Goal: Task Accomplishment & Management: Manage account settings

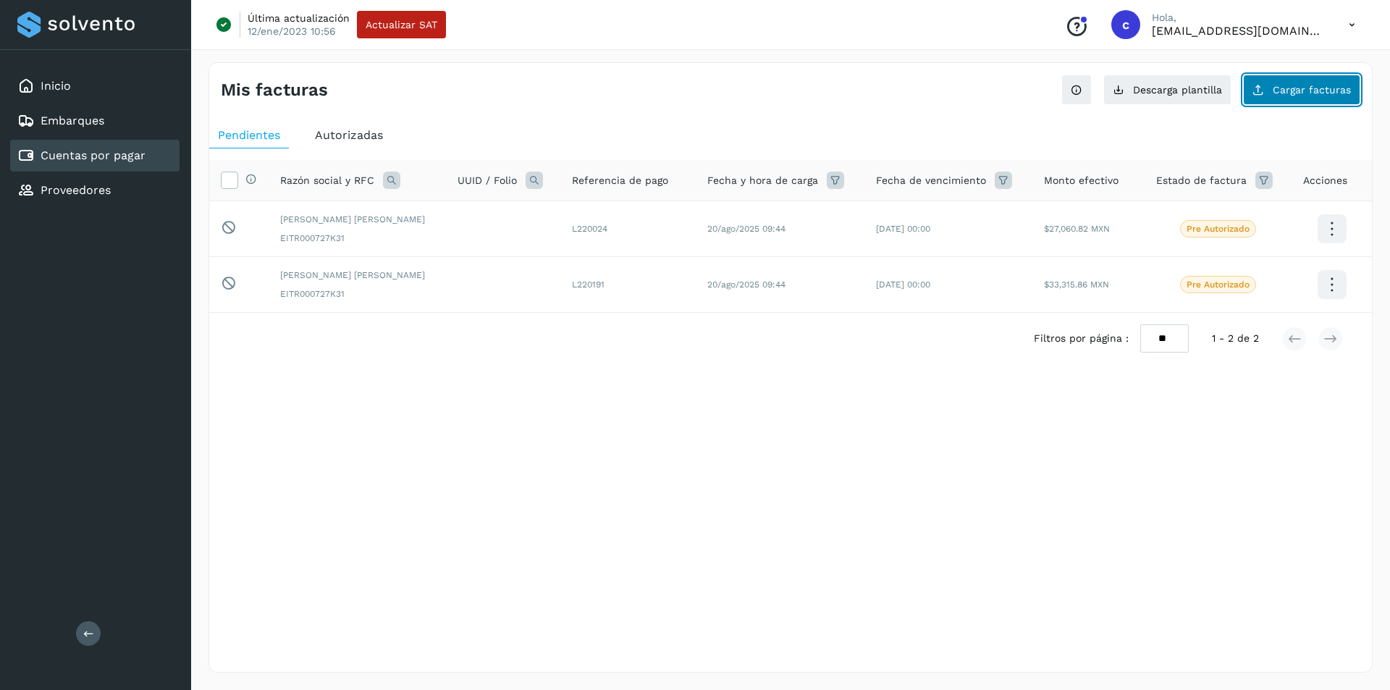
click at [1304, 88] on span "Cargar facturas" at bounding box center [1312, 90] width 78 height 10
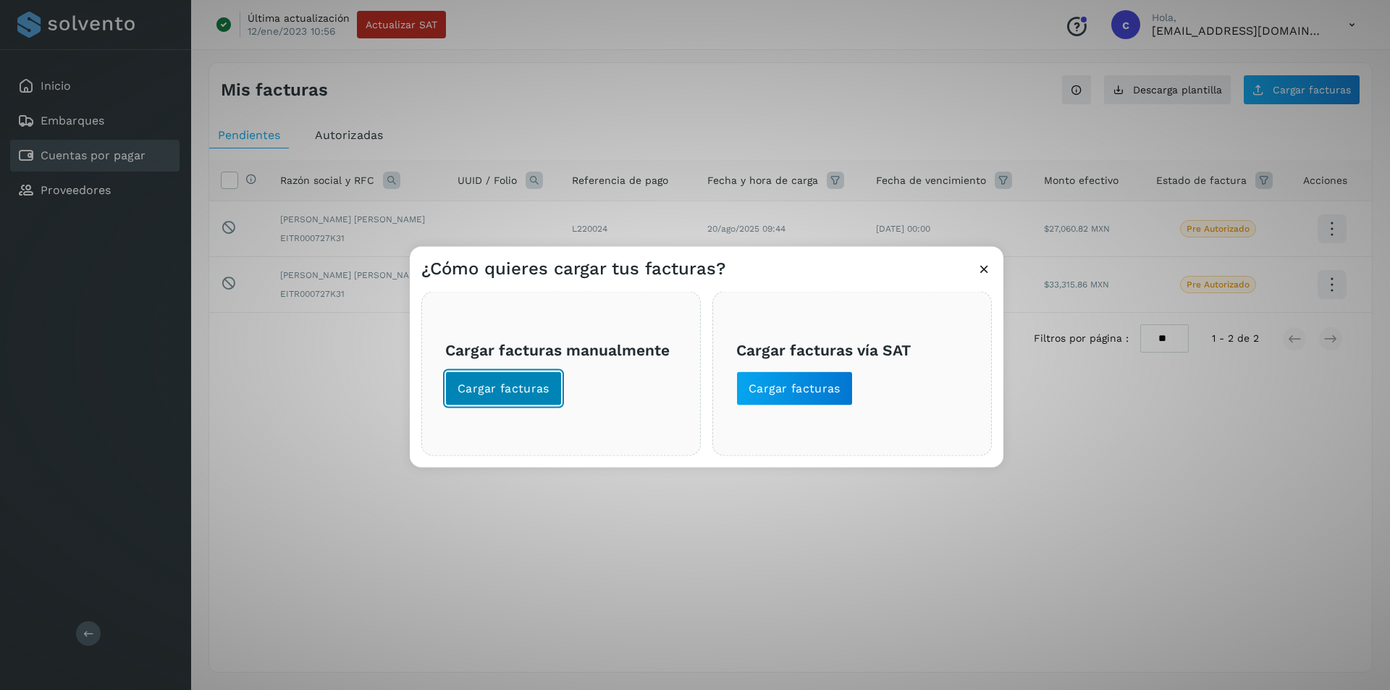
click at [506, 404] on button "Cargar facturas" at bounding box center [503, 388] width 117 height 35
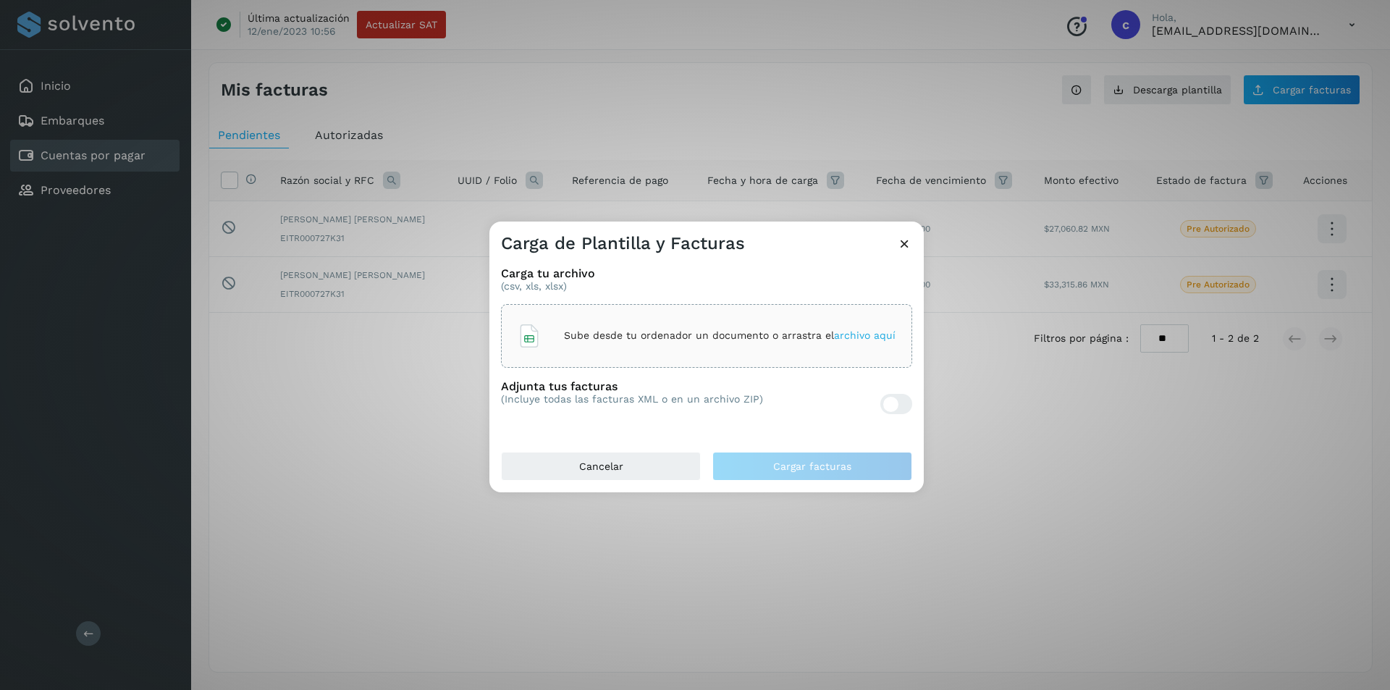
click at [646, 356] on div "Sube desde tu ordenador un documento o arrastra el archivo aquí" at bounding box center [706, 336] width 411 height 64
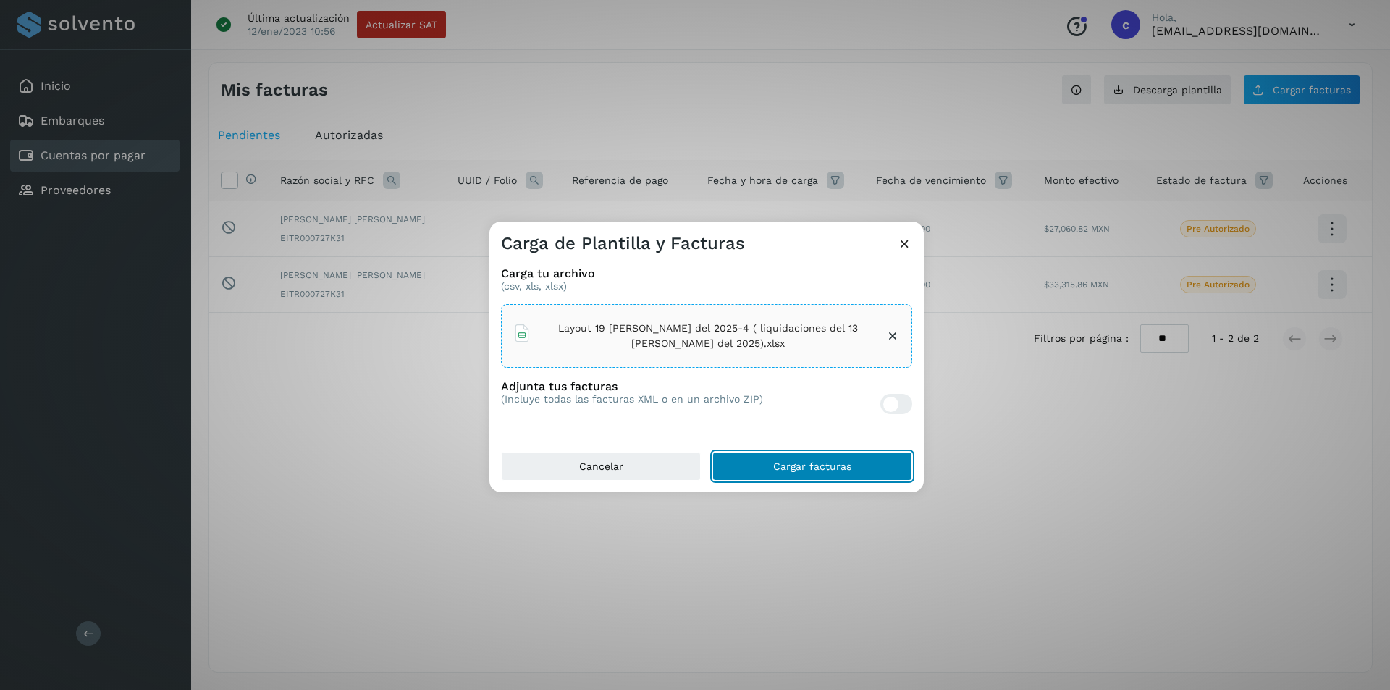
click at [793, 459] on button "Cargar facturas" at bounding box center [812, 466] width 200 height 29
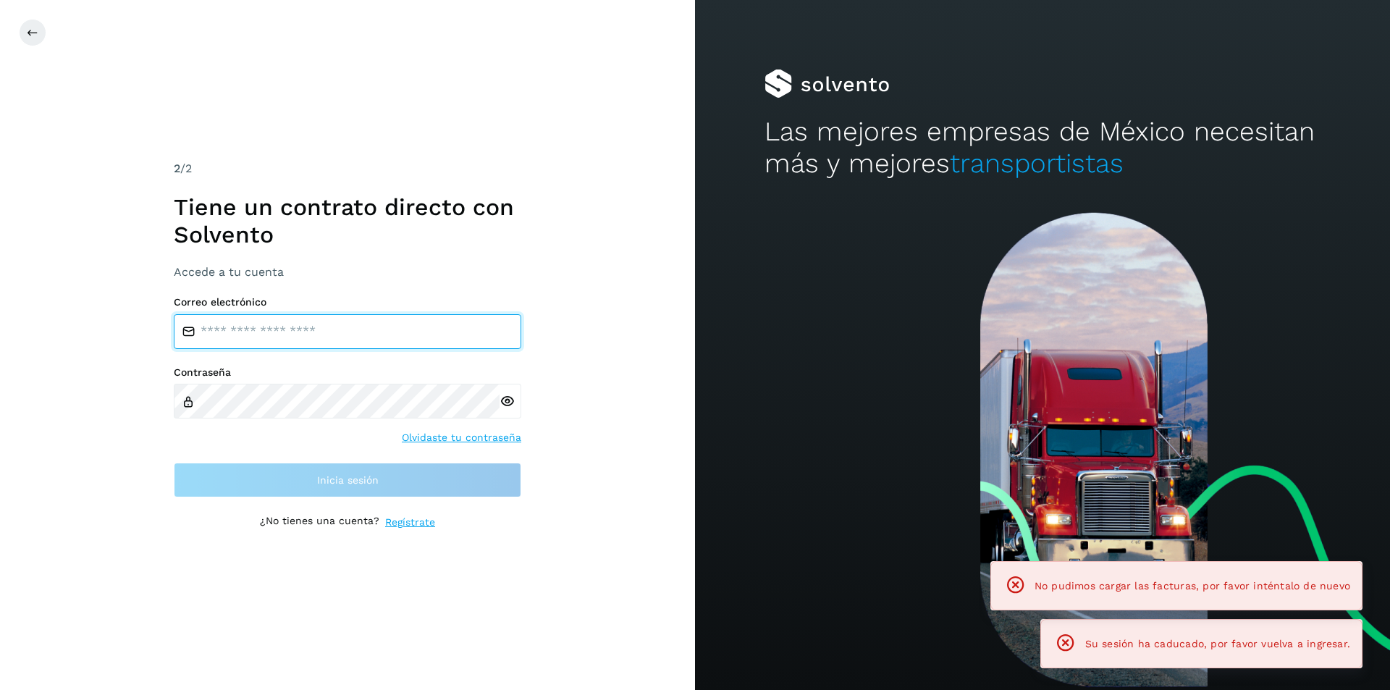
click at [394, 324] on input "email" at bounding box center [347, 331] width 347 height 35
type input "**********"
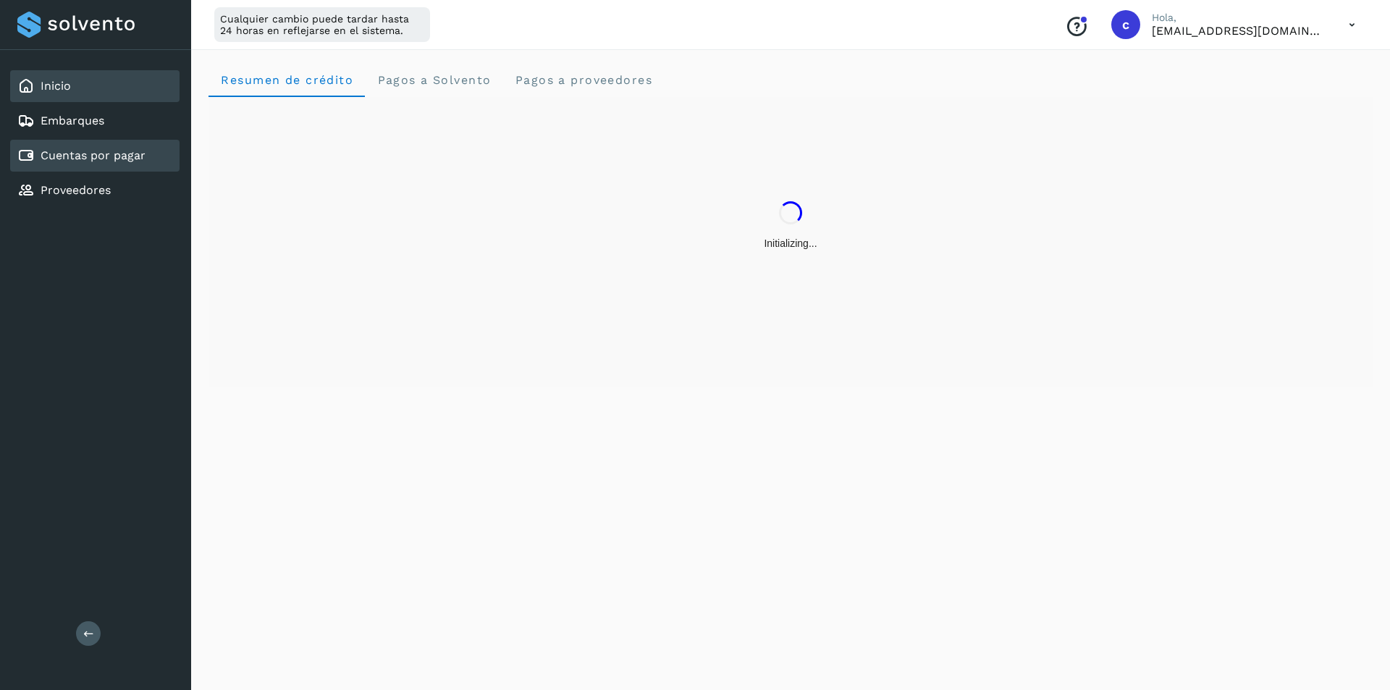
click at [132, 166] on div "Cuentas por pagar" at bounding box center [94, 156] width 169 height 32
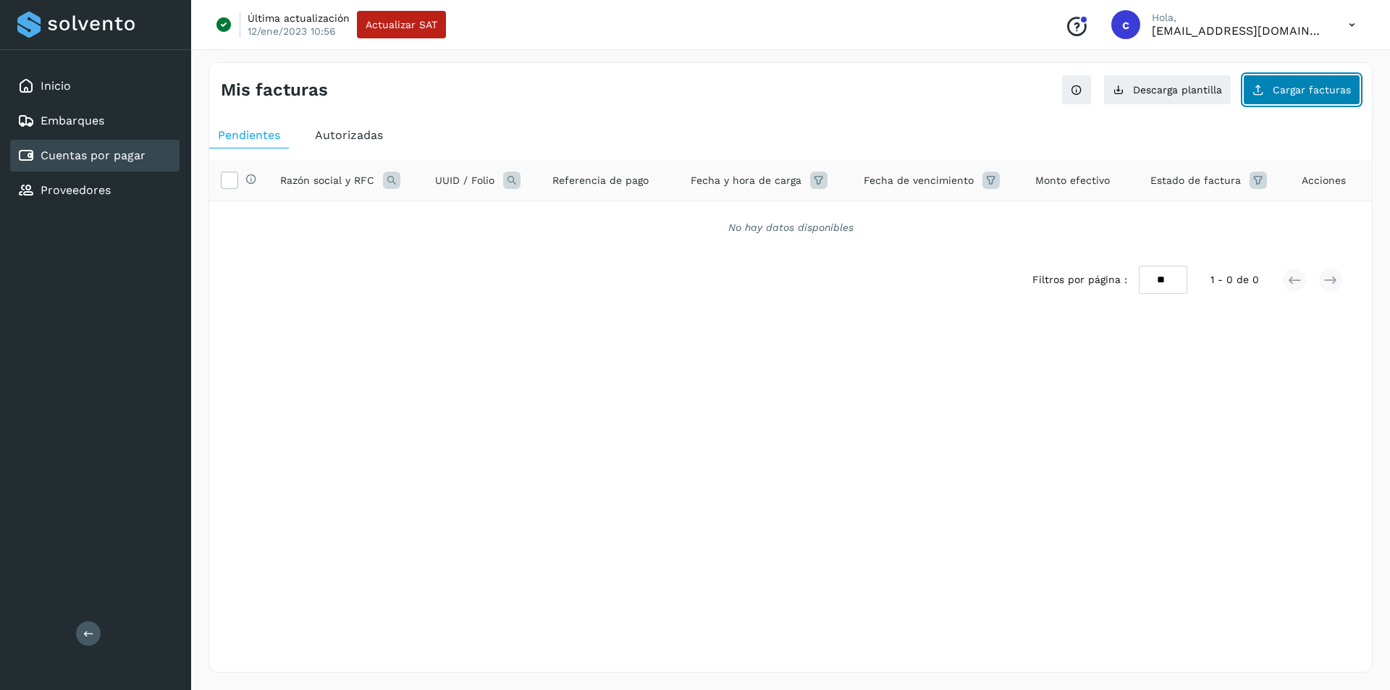
click at [1278, 94] on span "Cargar facturas" at bounding box center [1312, 90] width 78 height 10
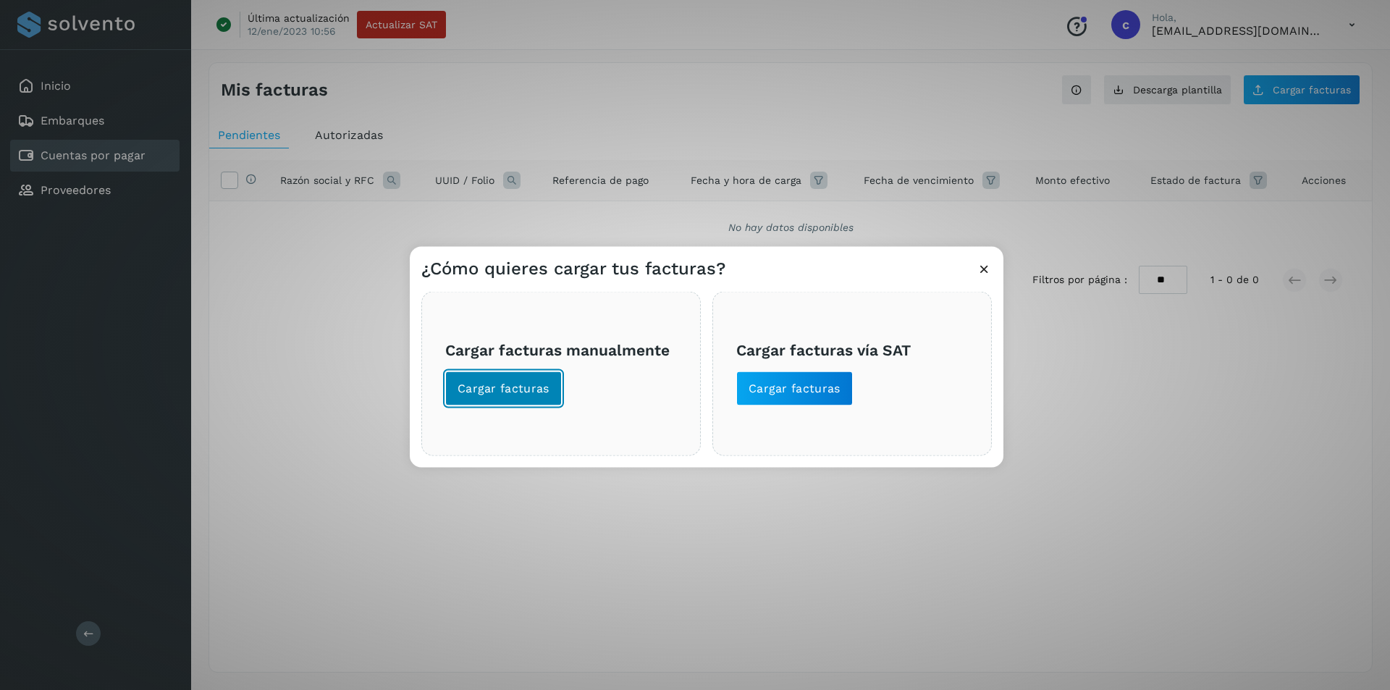
click at [531, 384] on span "Cargar facturas" at bounding box center [503, 388] width 92 height 16
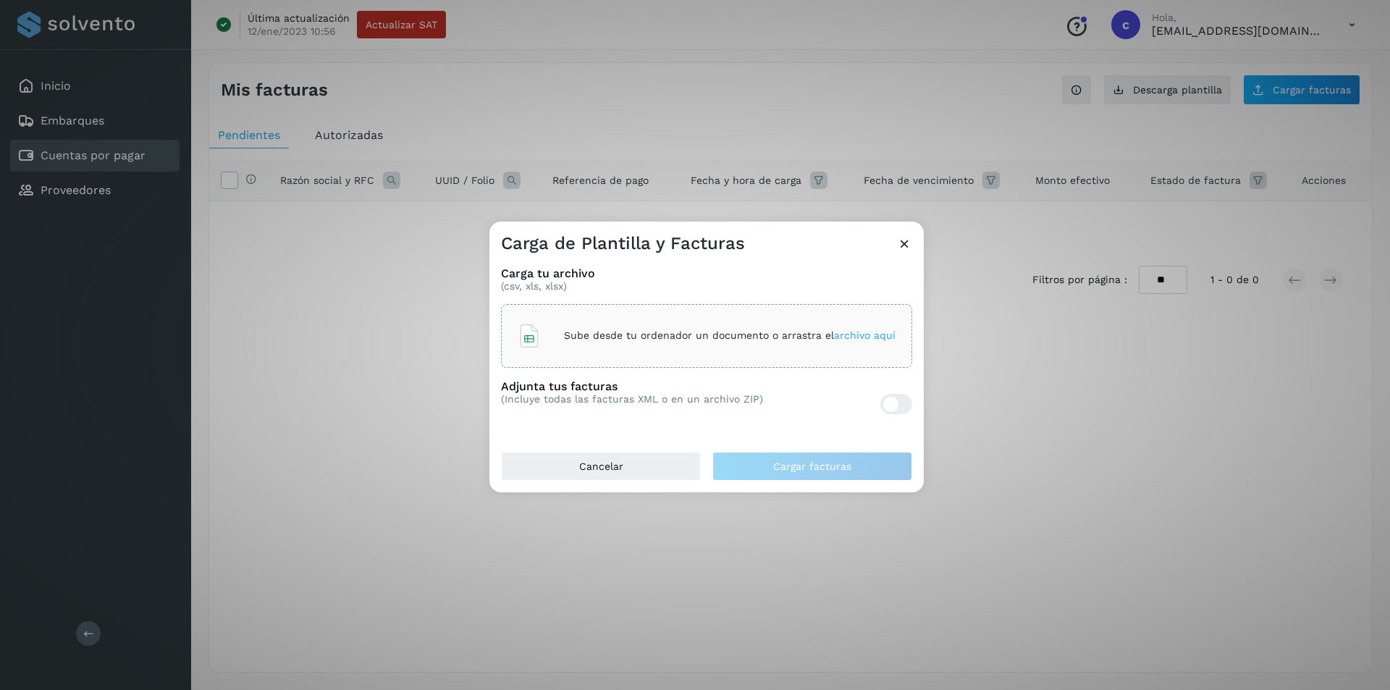
click at [551, 313] on div "Sube desde tu ordenador un documento o arrastra el archivo aquí" at bounding box center [706, 336] width 411 height 64
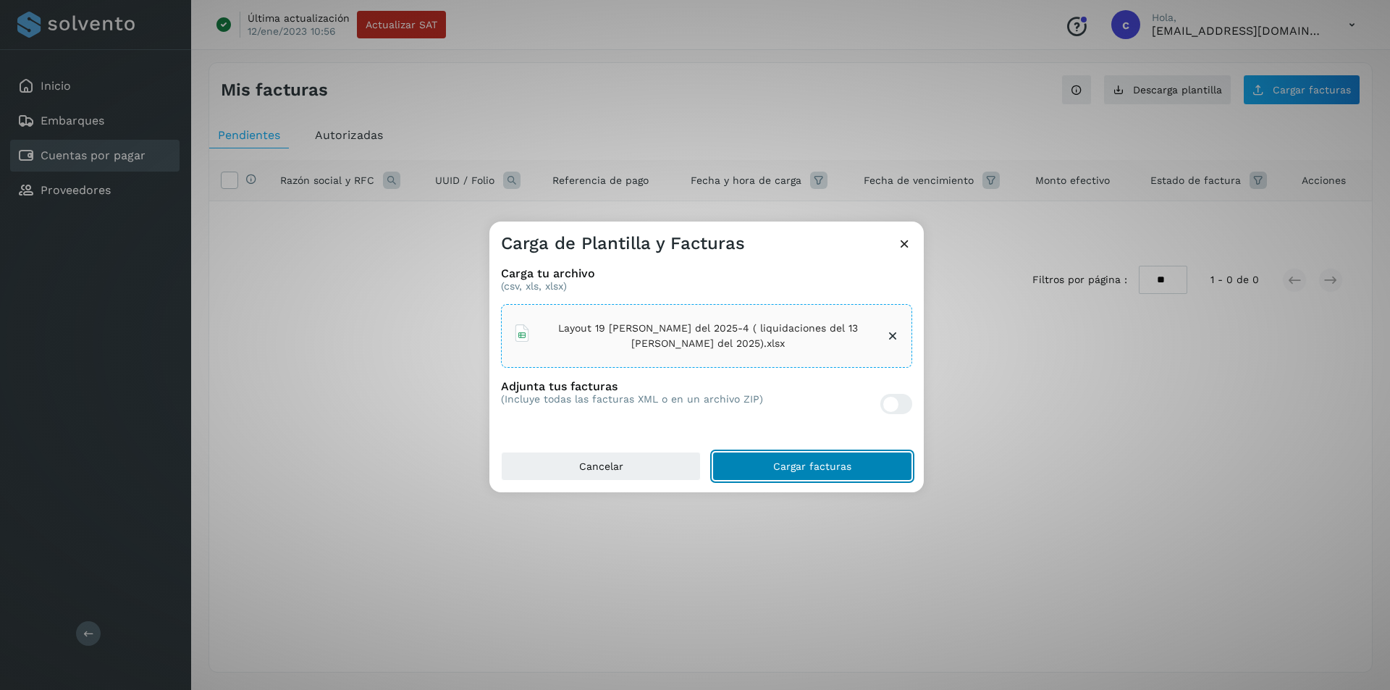
click at [805, 463] on span "Cargar facturas" at bounding box center [812, 466] width 78 height 10
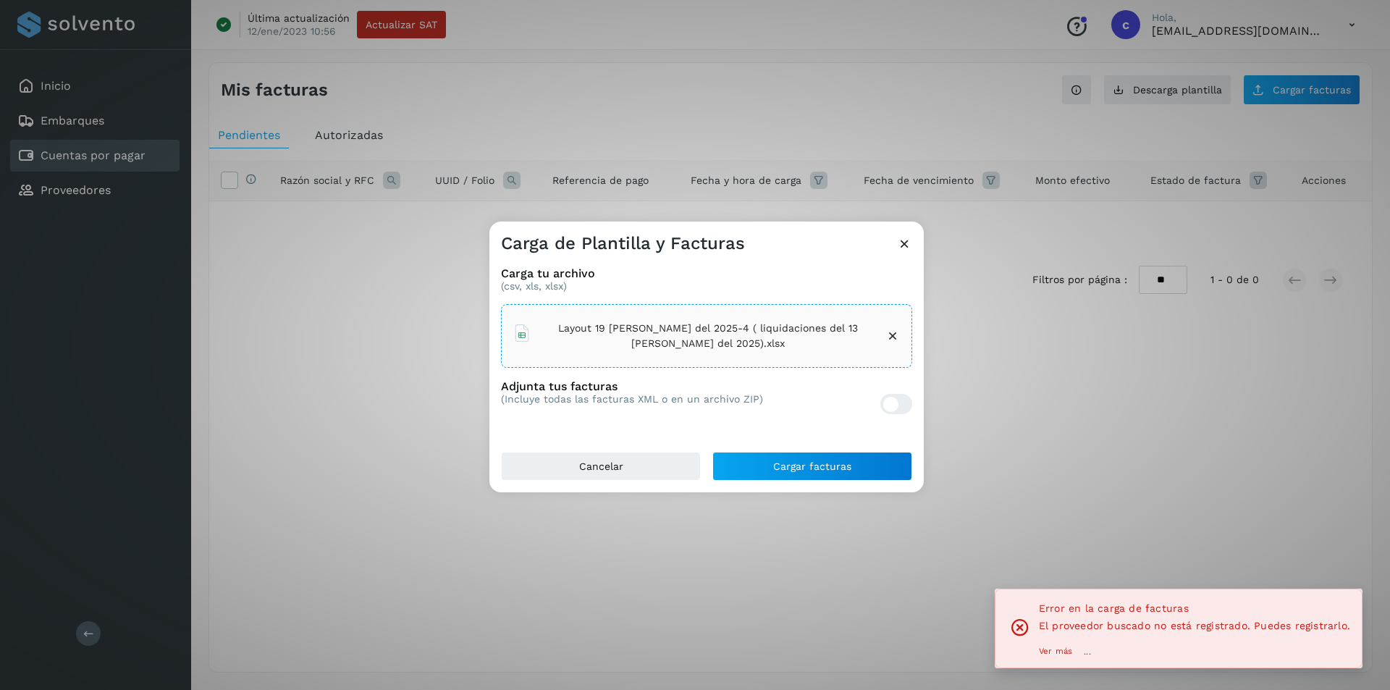
click at [1052, 651] on p "Ver más" at bounding box center [1055, 651] width 33 height 10
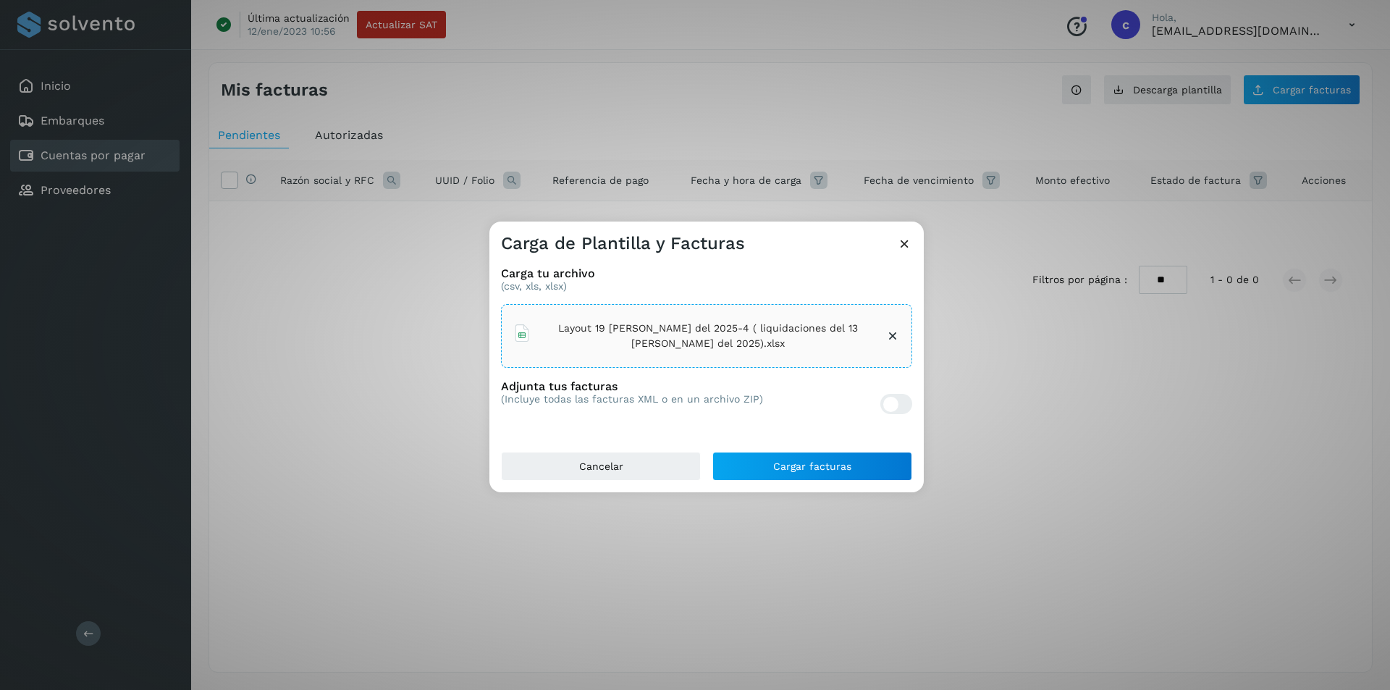
click at [906, 242] on icon at bounding box center [904, 243] width 15 height 15
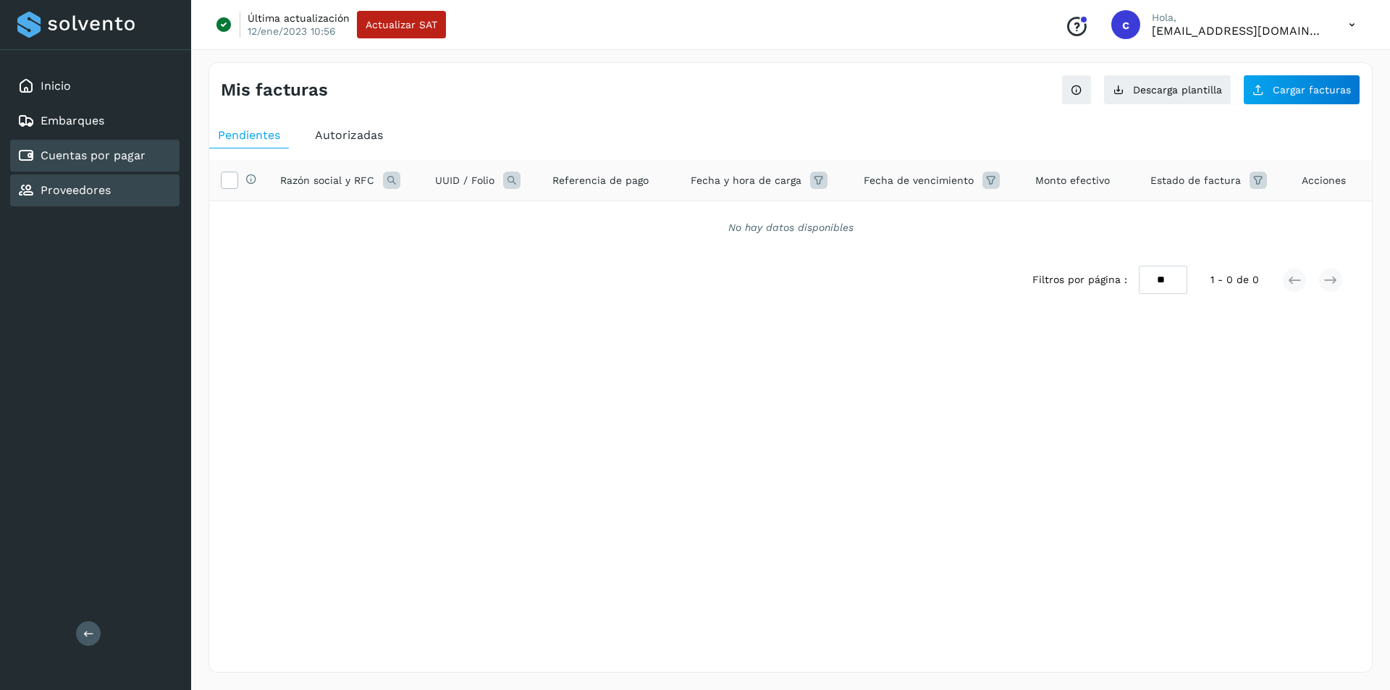
click at [80, 193] on link "Proveedores" at bounding box center [76, 190] width 70 height 14
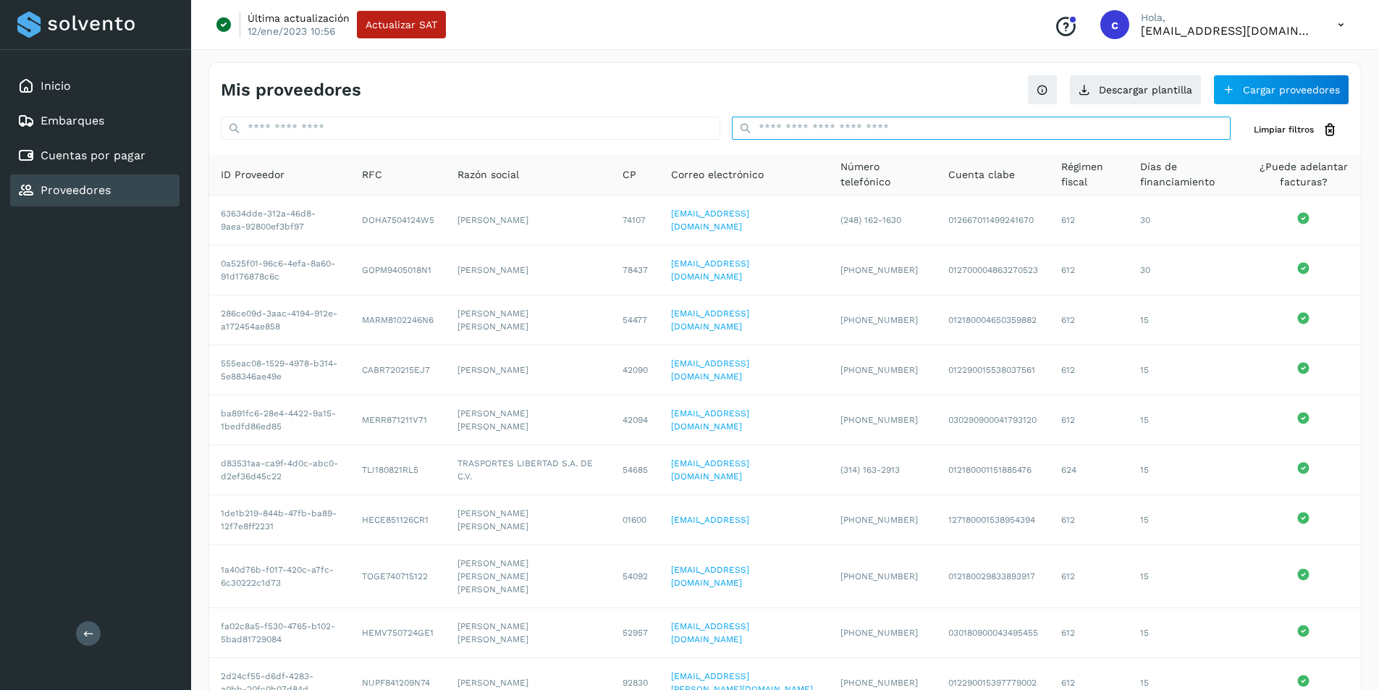
click at [872, 134] on input "text" at bounding box center [981, 128] width 499 height 23
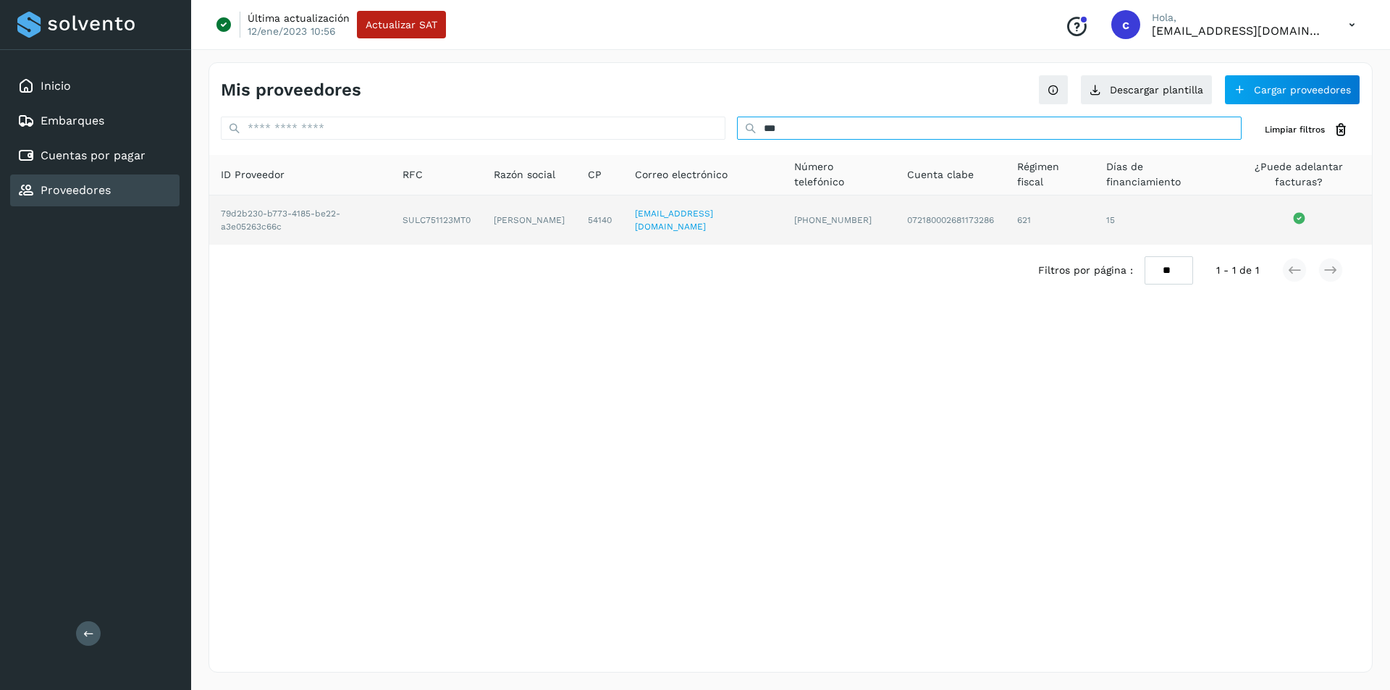
type input "***"
click at [482, 219] on td "SULC751123MT0" at bounding box center [529, 219] width 94 height 49
copy td "SULC751123MT0"
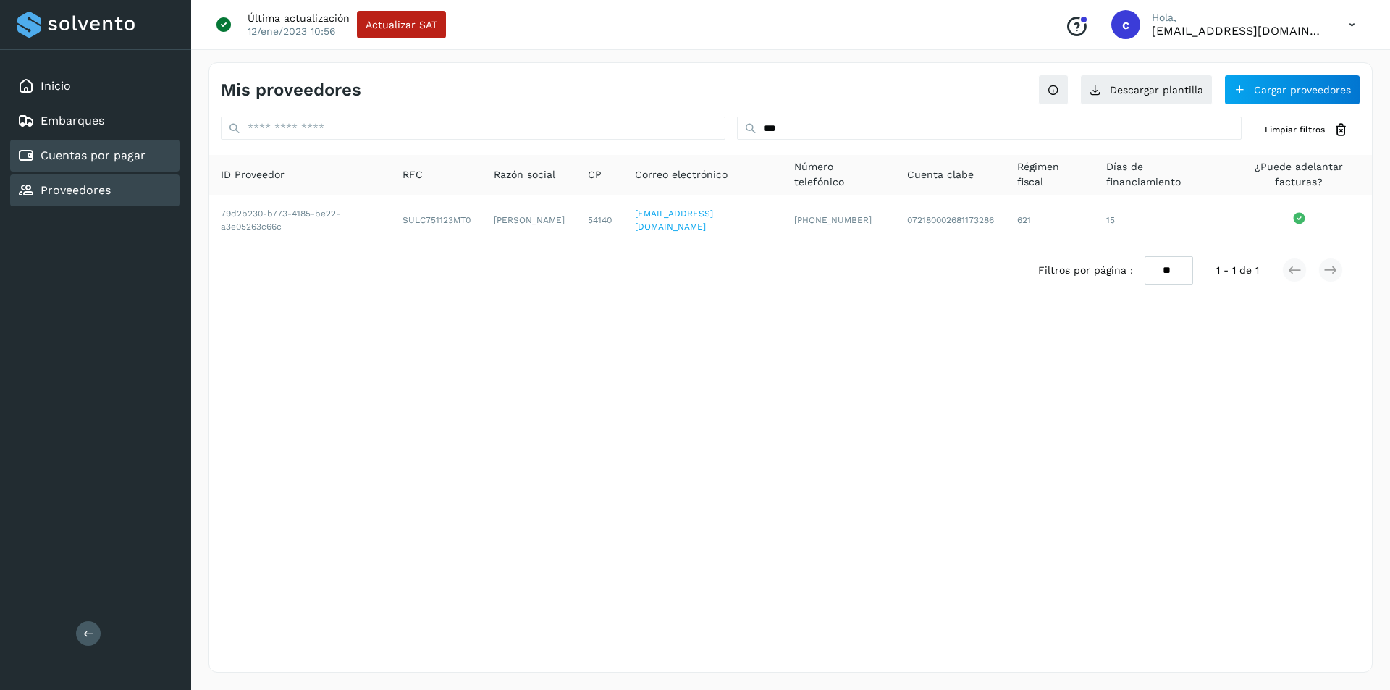
click at [127, 143] on div "Cuentas por pagar" at bounding box center [94, 156] width 169 height 32
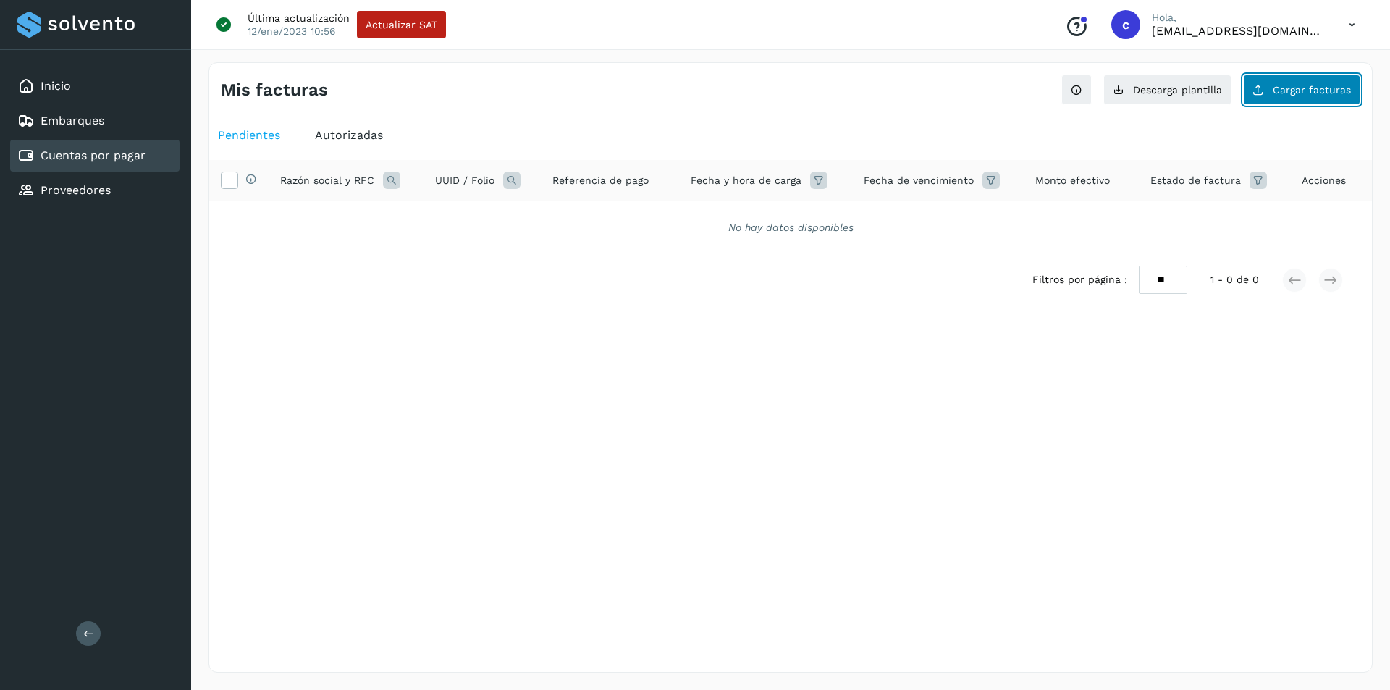
click at [1292, 77] on button "Cargar facturas" at bounding box center [1301, 90] width 117 height 30
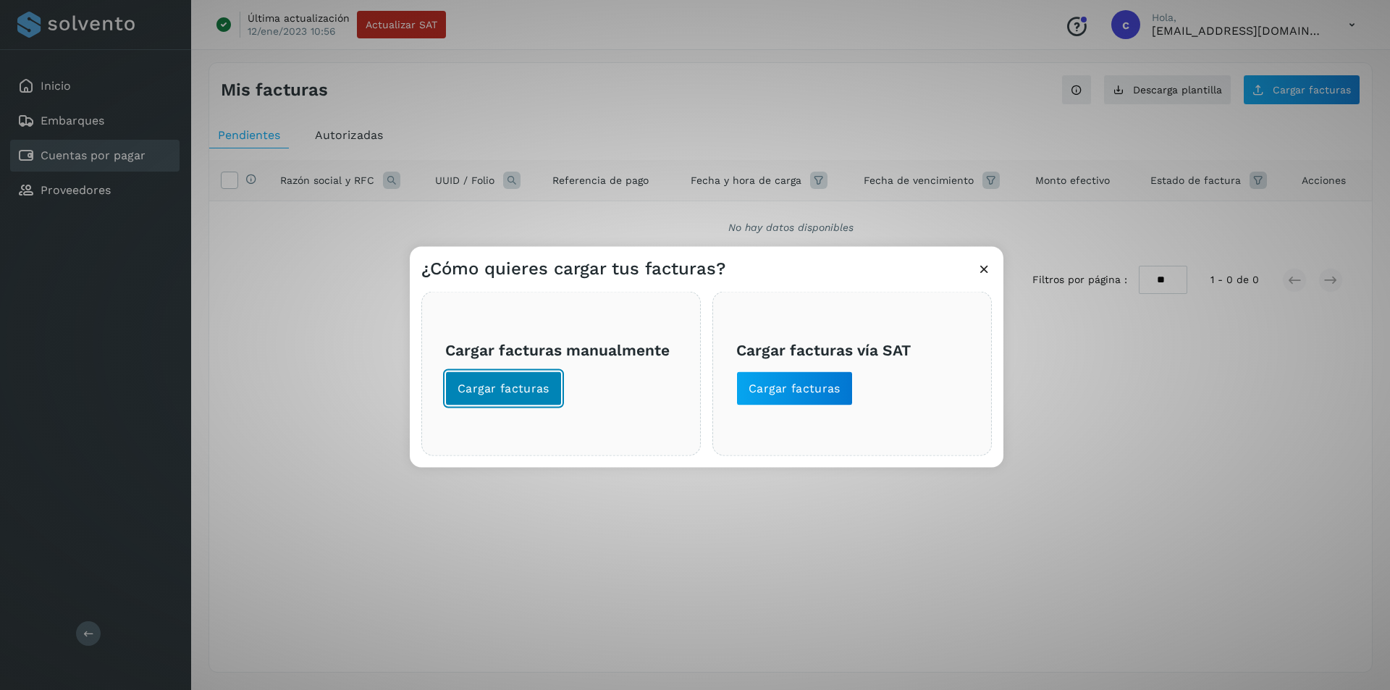
click at [480, 376] on button "Cargar facturas" at bounding box center [503, 388] width 117 height 35
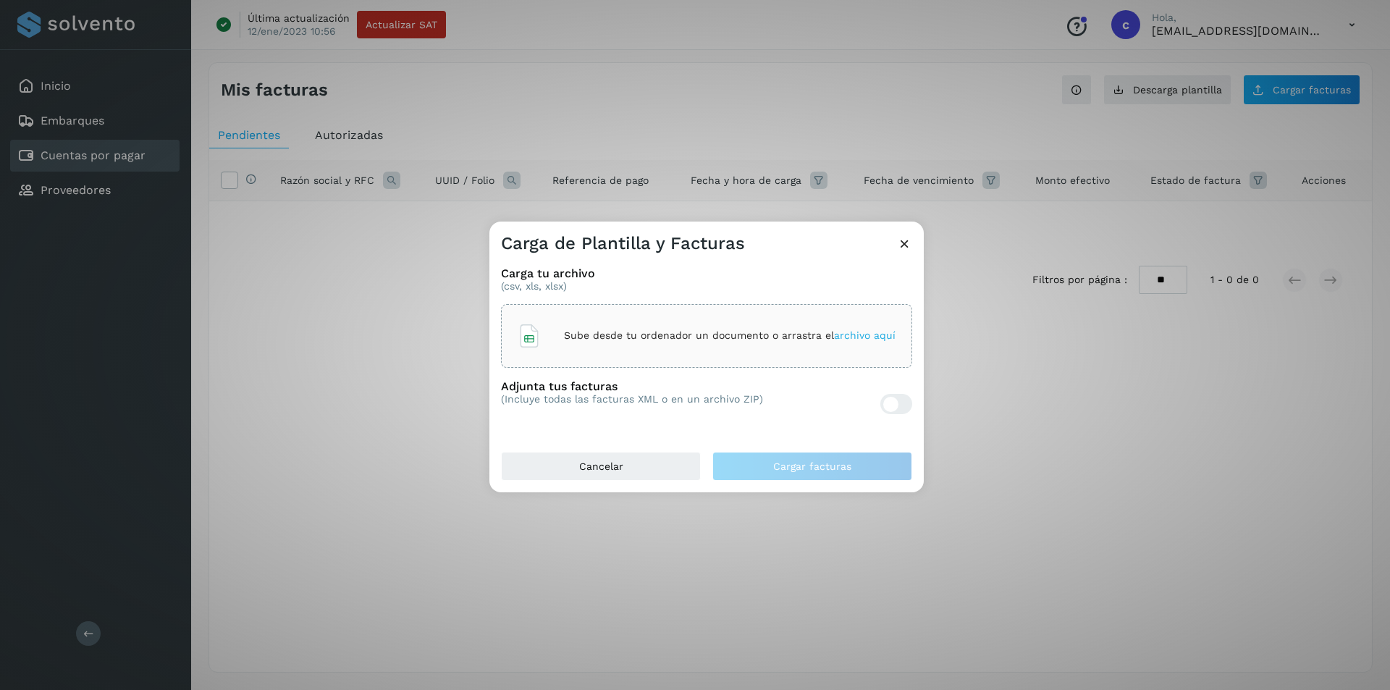
click at [645, 363] on div "Sube desde tu ordenador un documento o arrastra el archivo aquí" at bounding box center [706, 336] width 411 height 64
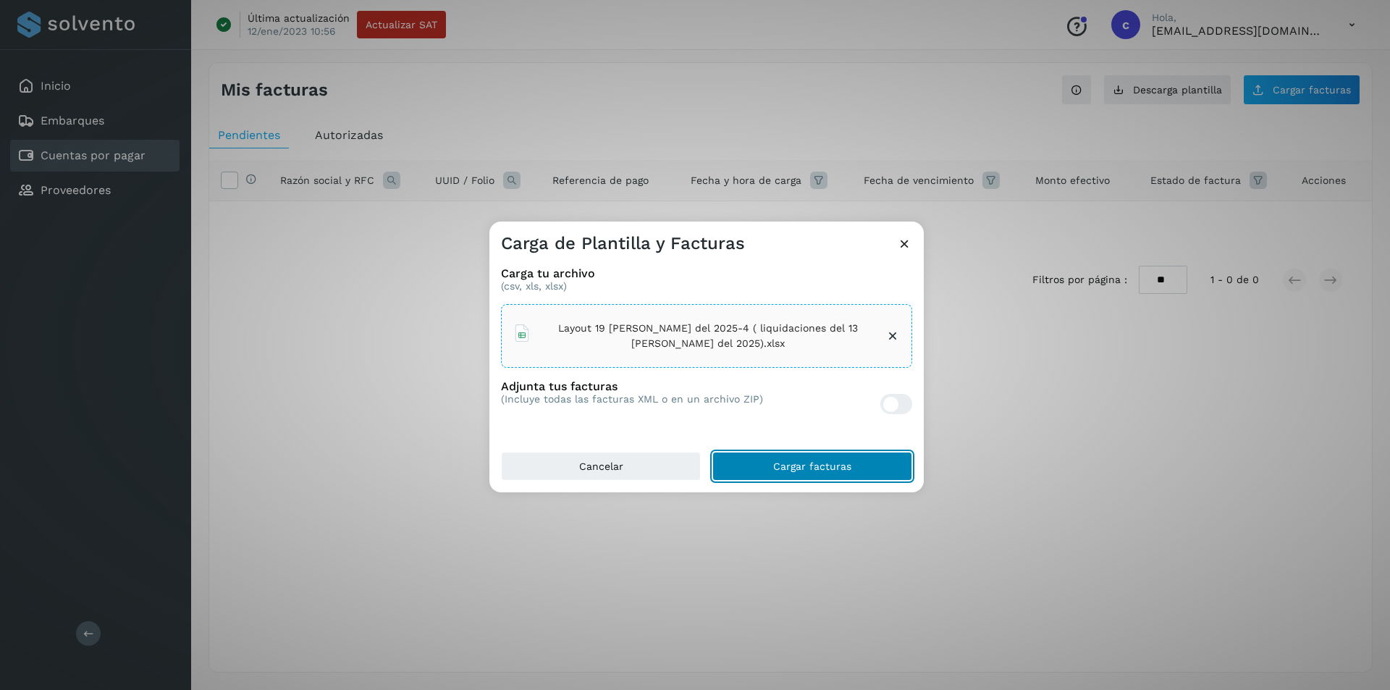
click at [887, 471] on button "Cargar facturas" at bounding box center [812, 466] width 200 height 29
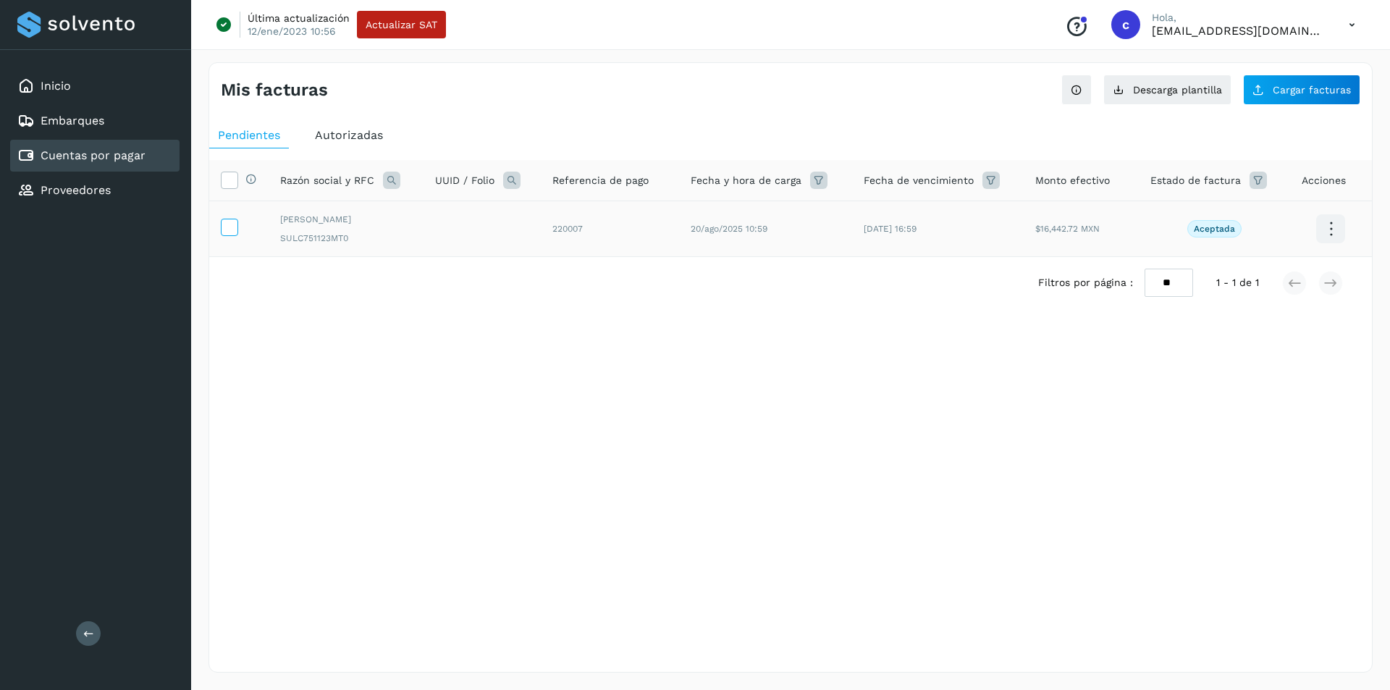
click at [232, 229] on icon at bounding box center [228, 226] width 15 height 15
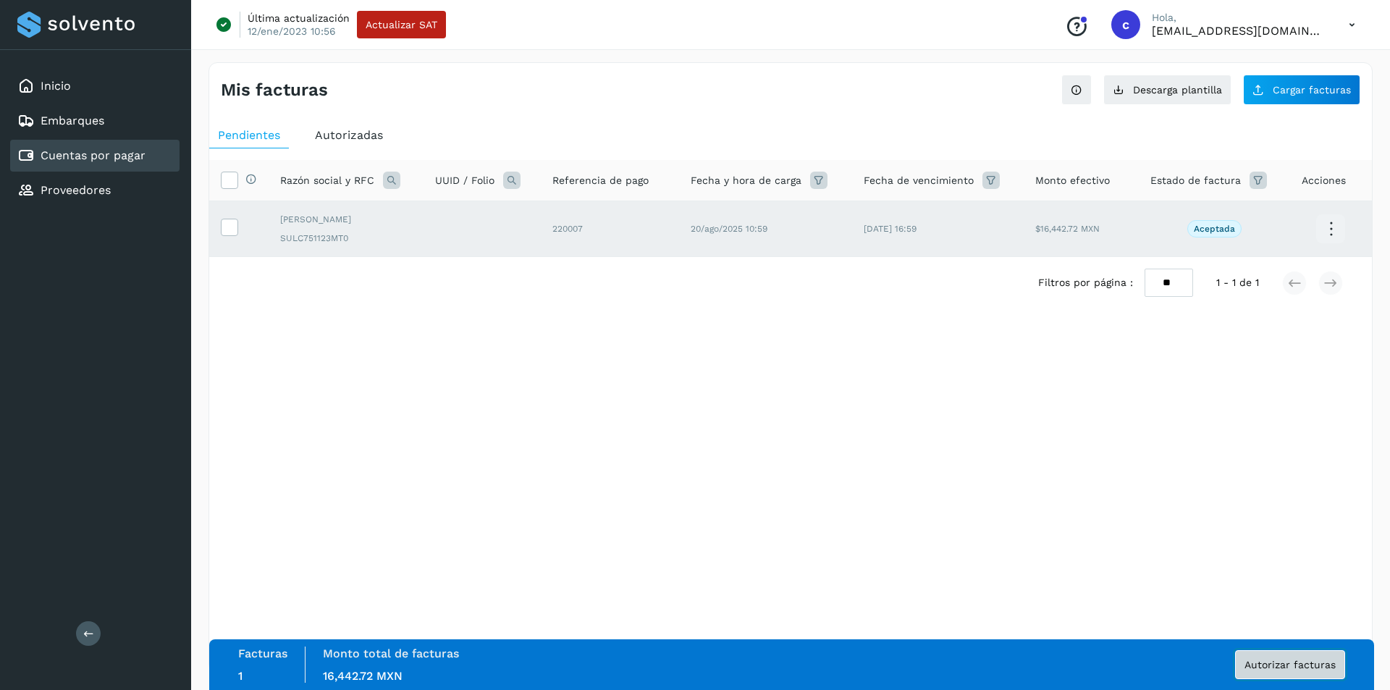
click at [1290, 659] on span "Autorizar facturas" at bounding box center [1289, 664] width 91 height 10
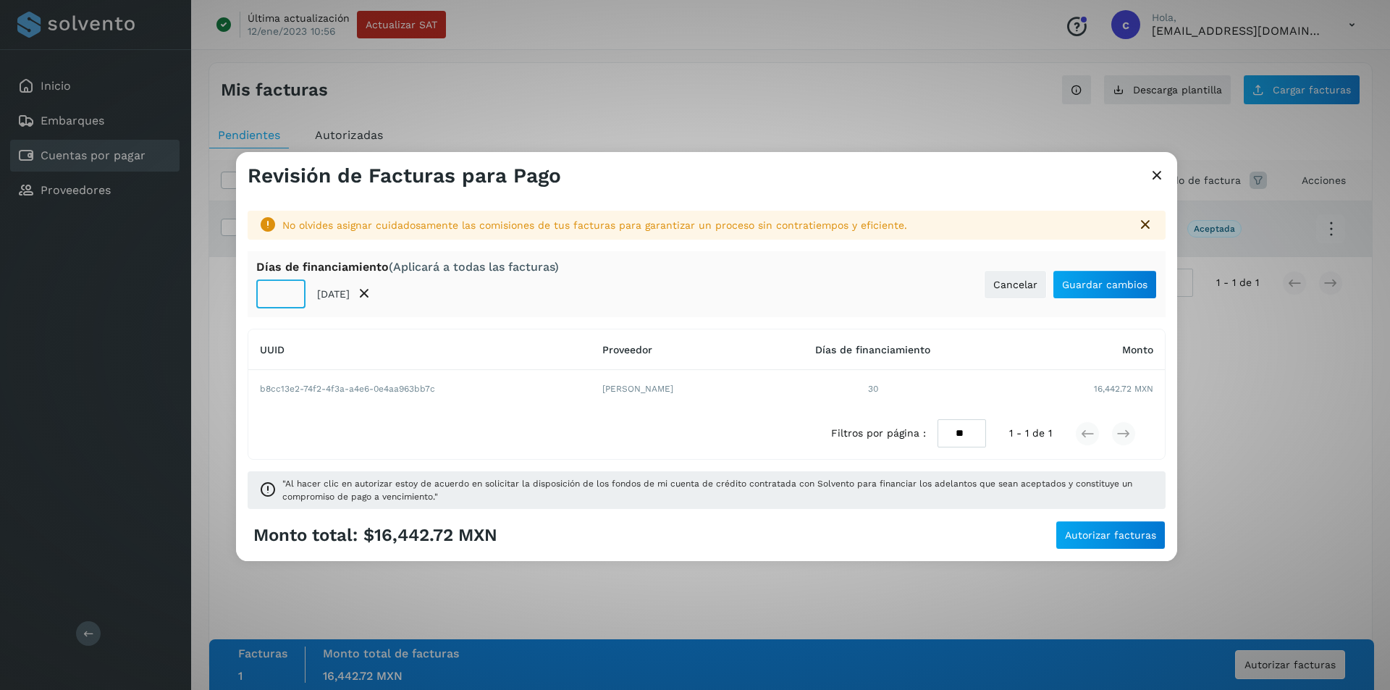
click at [277, 293] on input "**" at bounding box center [280, 293] width 49 height 29
type input "**"
drag, startPoint x: 1095, startPoint y: 302, endPoint x: 1086, endPoint y: 284, distance: 20.1
click at [1086, 284] on div "Días de financiamiento (Aplicará a todas las facturas) ** 04/sep/2025 Cancelar …" at bounding box center [707, 284] width 918 height 66
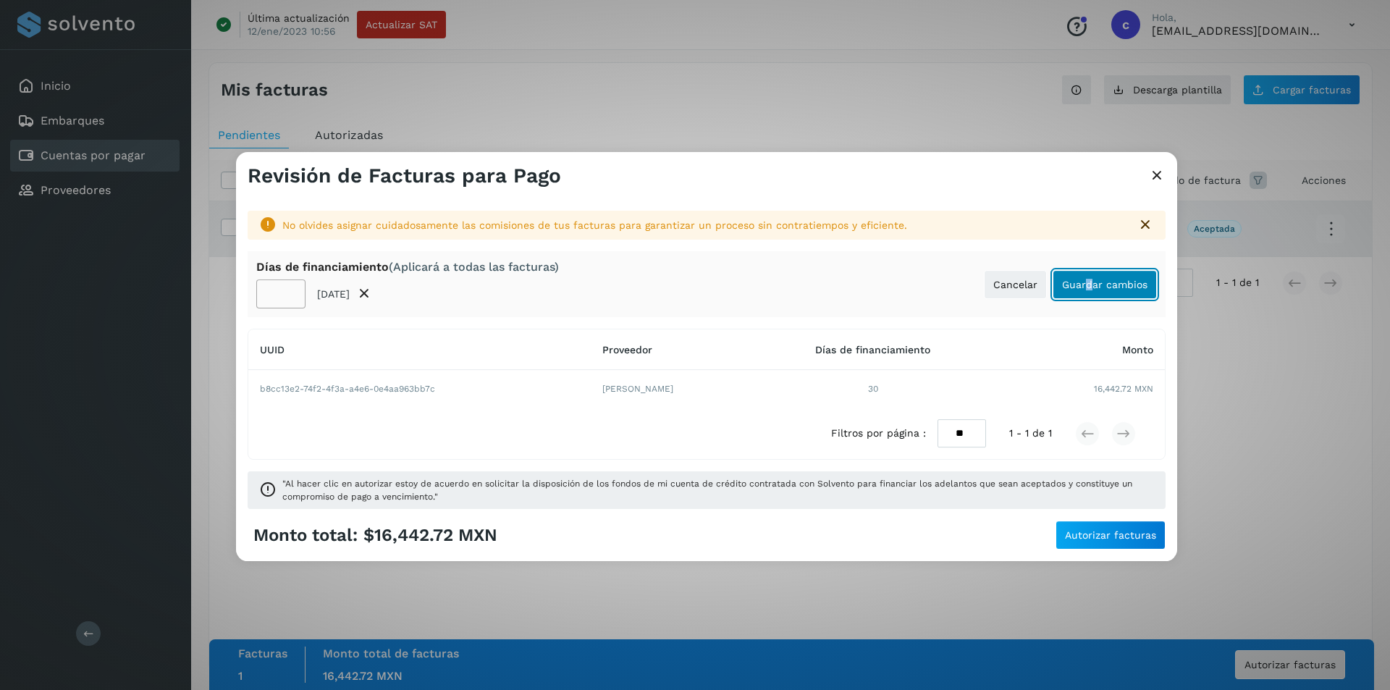
click at [1086, 284] on span "Guardar cambios" at bounding box center [1104, 284] width 85 height 10
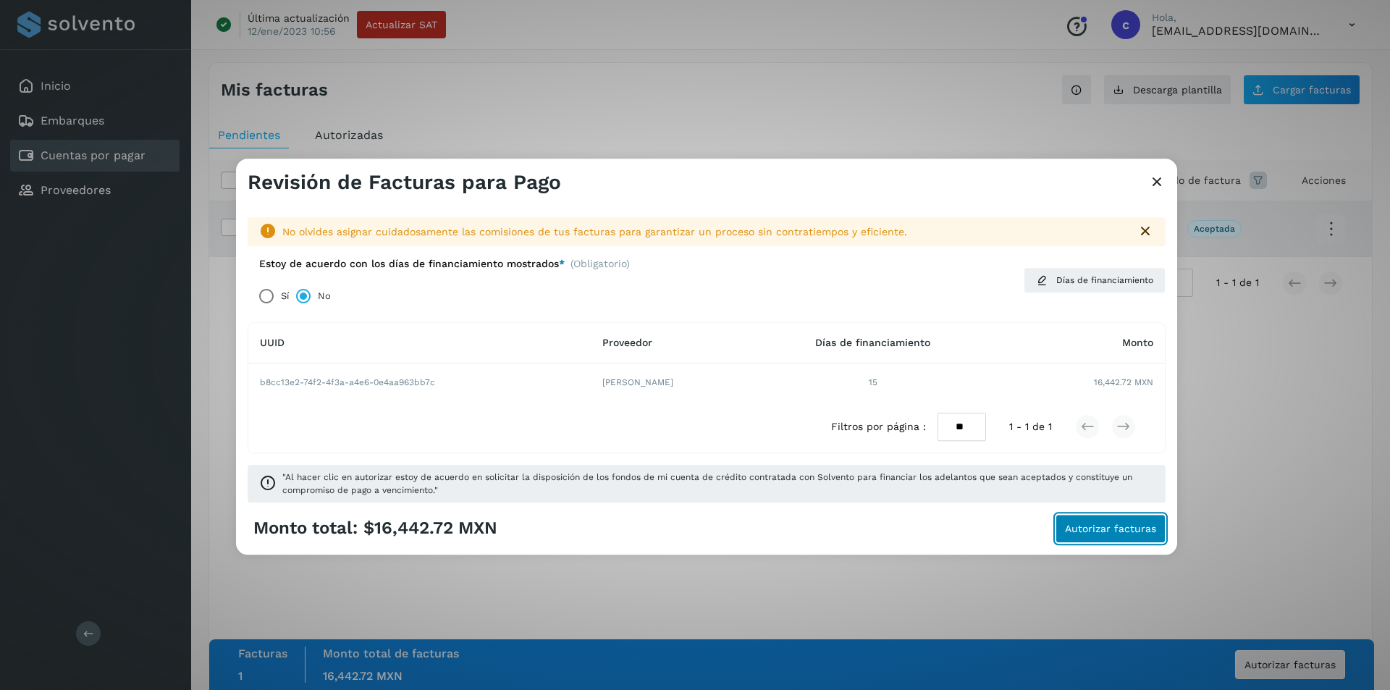
click at [1105, 530] on span "Autorizar facturas" at bounding box center [1110, 528] width 91 height 10
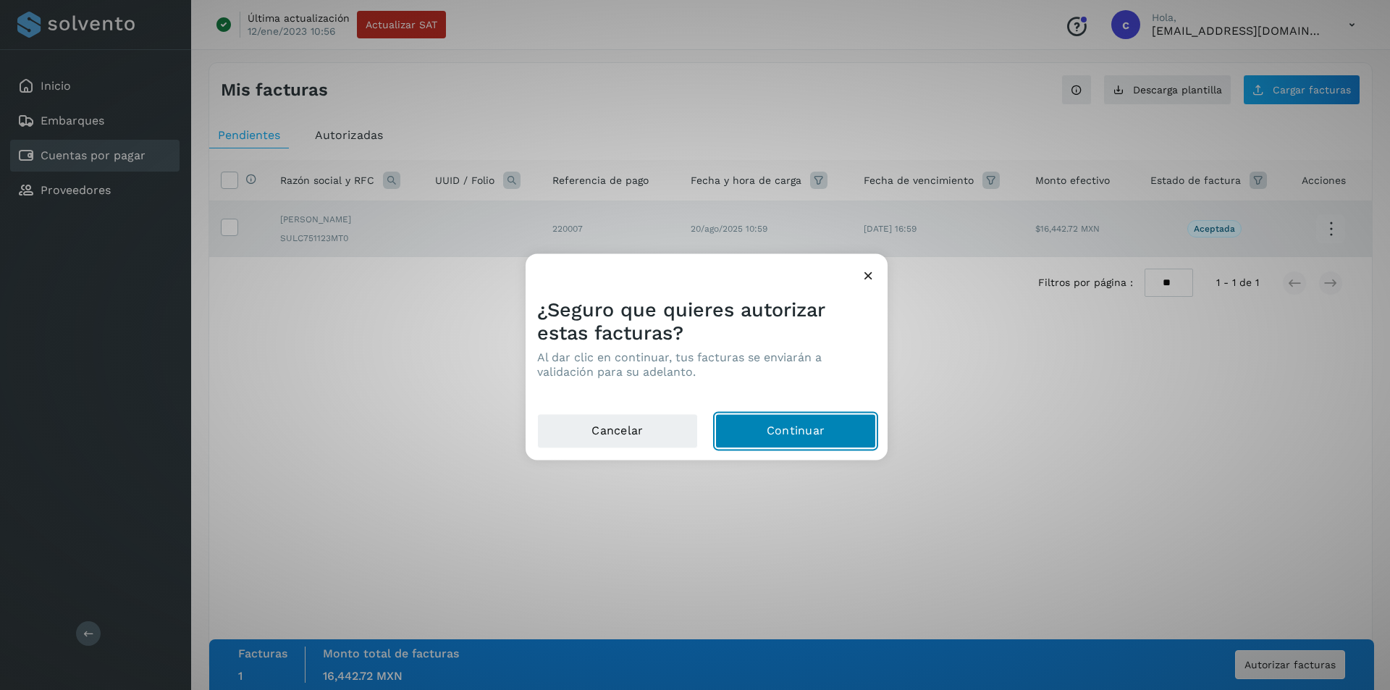
click at [832, 436] on button "Continuar" at bounding box center [795, 430] width 161 height 35
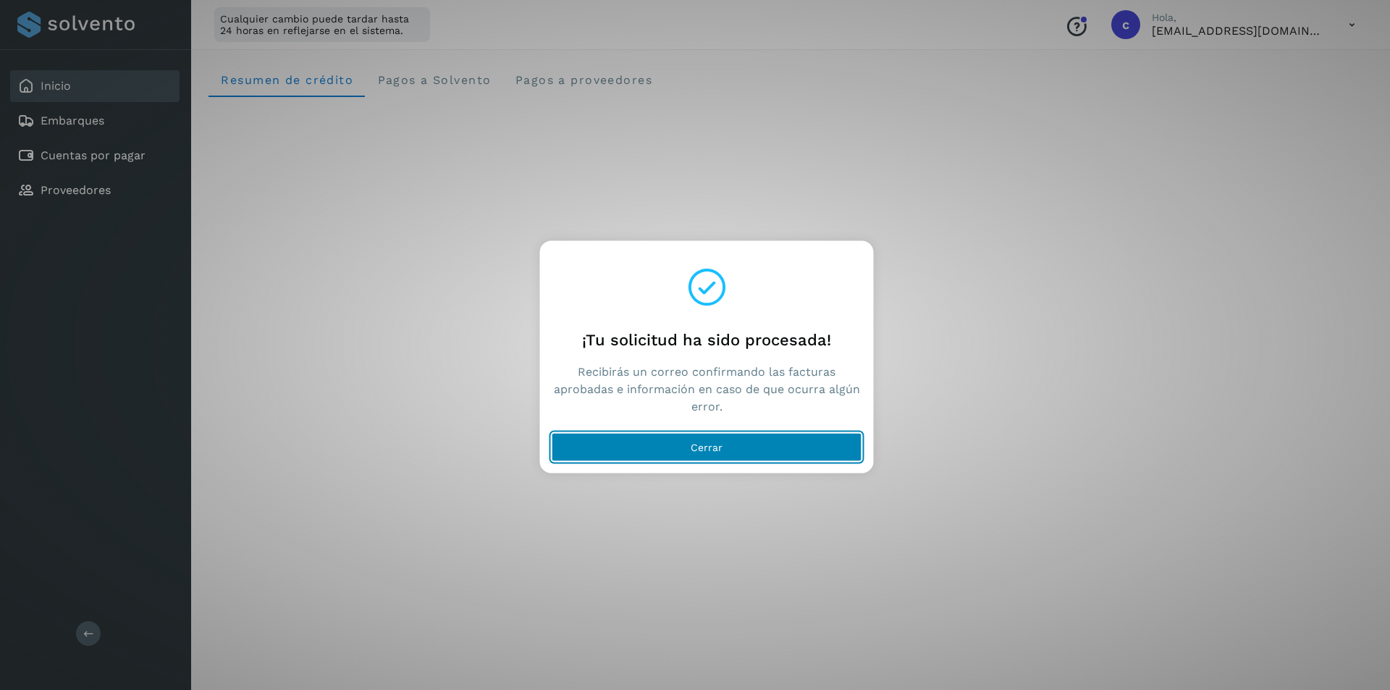
click at [706, 442] on span "Cerrar" at bounding box center [707, 447] width 32 height 10
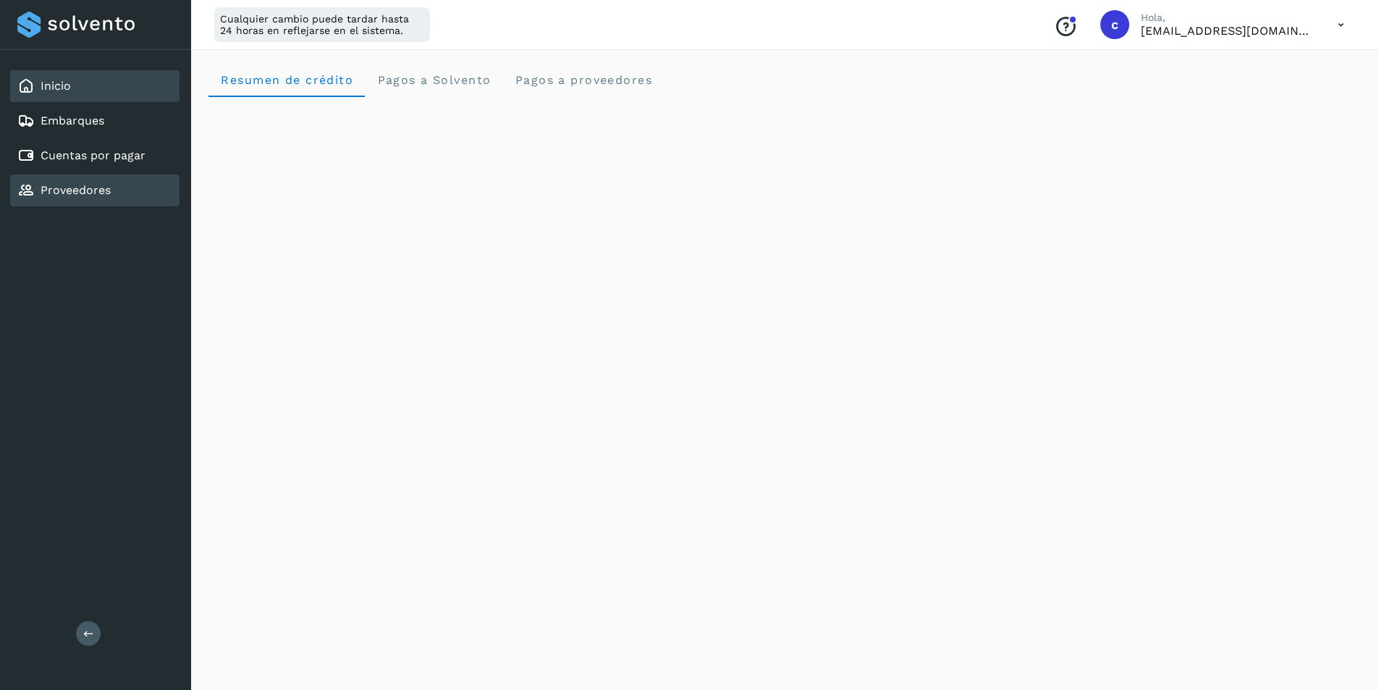
click at [93, 183] on link "Proveedores" at bounding box center [76, 190] width 70 height 14
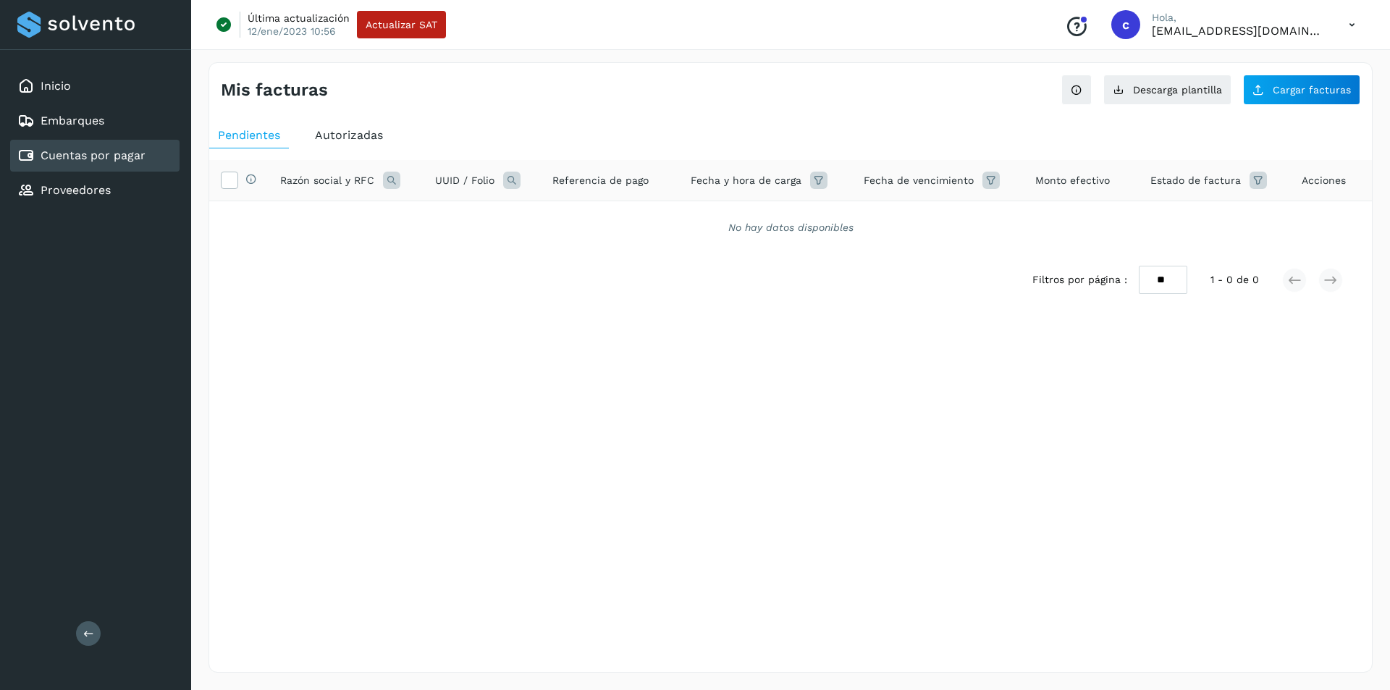
click at [350, 121] on div "Pendientes Autorizadas Selecciona todas las facturas disponibles para autorizac…" at bounding box center [790, 238] width 1163 height 242
click at [355, 135] on span "Autorizadas" at bounding box center [349, 135] width 68 height 14
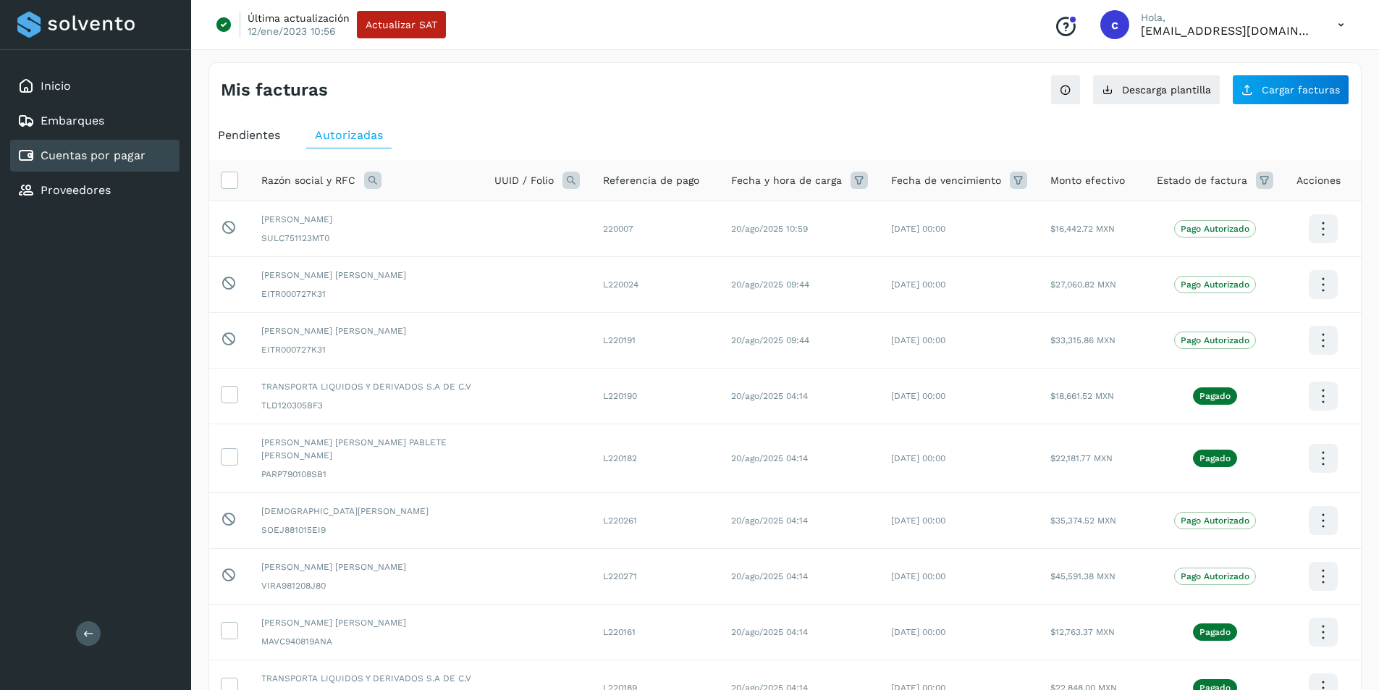
scroll to position [192, 0]
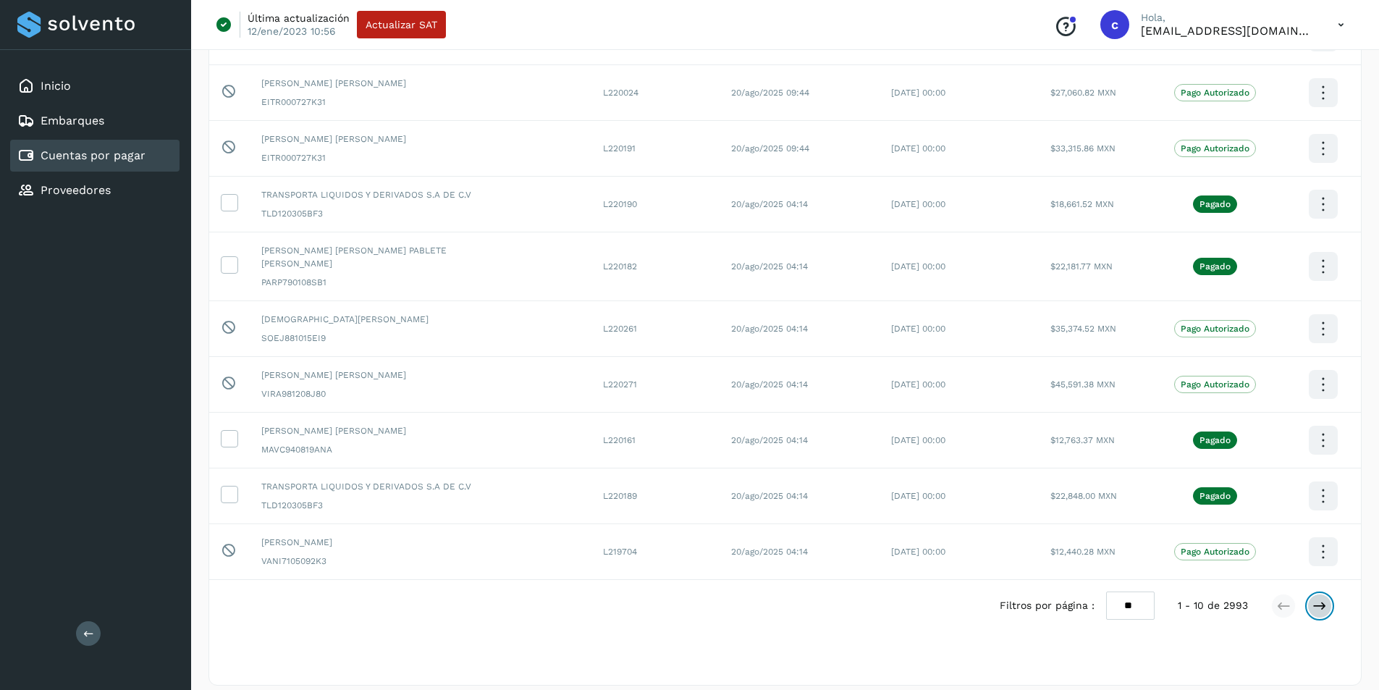
click at [1315, 599] on icon at bounding box center [1319, 606] width 14 height 14
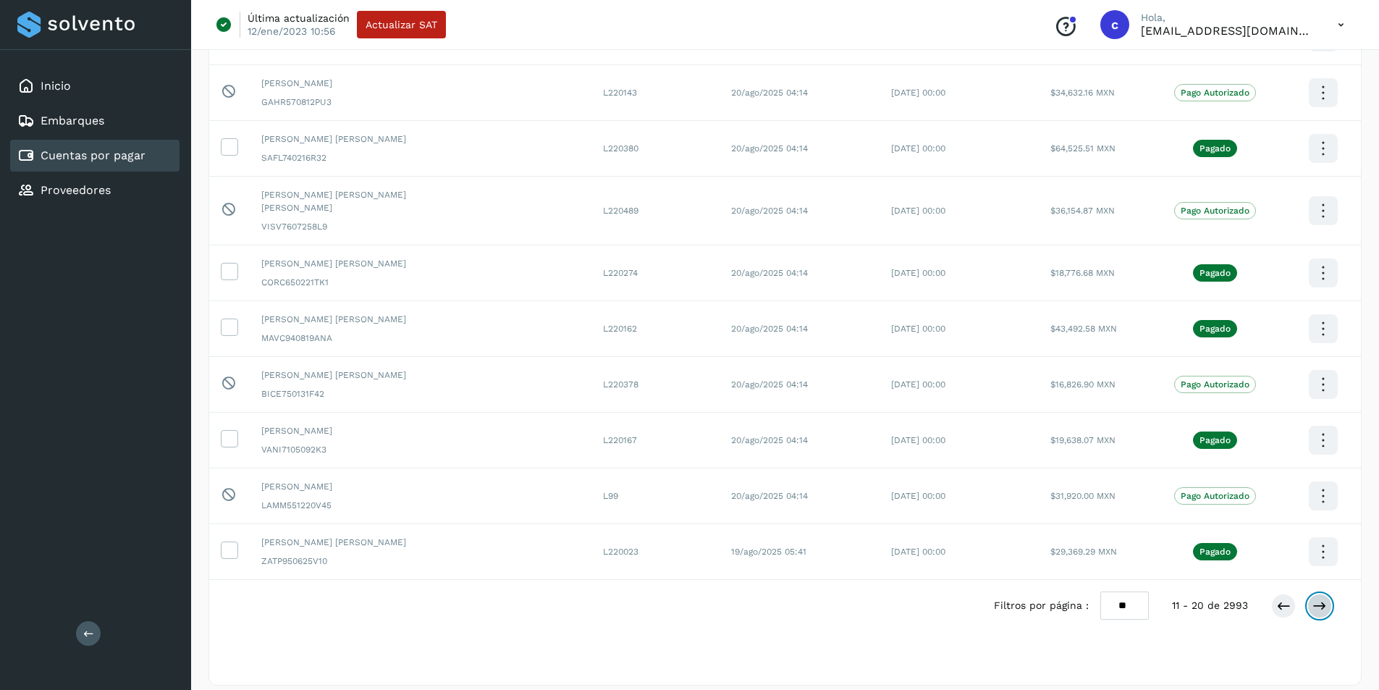
click at [1317, 599] on icon at bounding box center [1319, 606] width 14 height 14
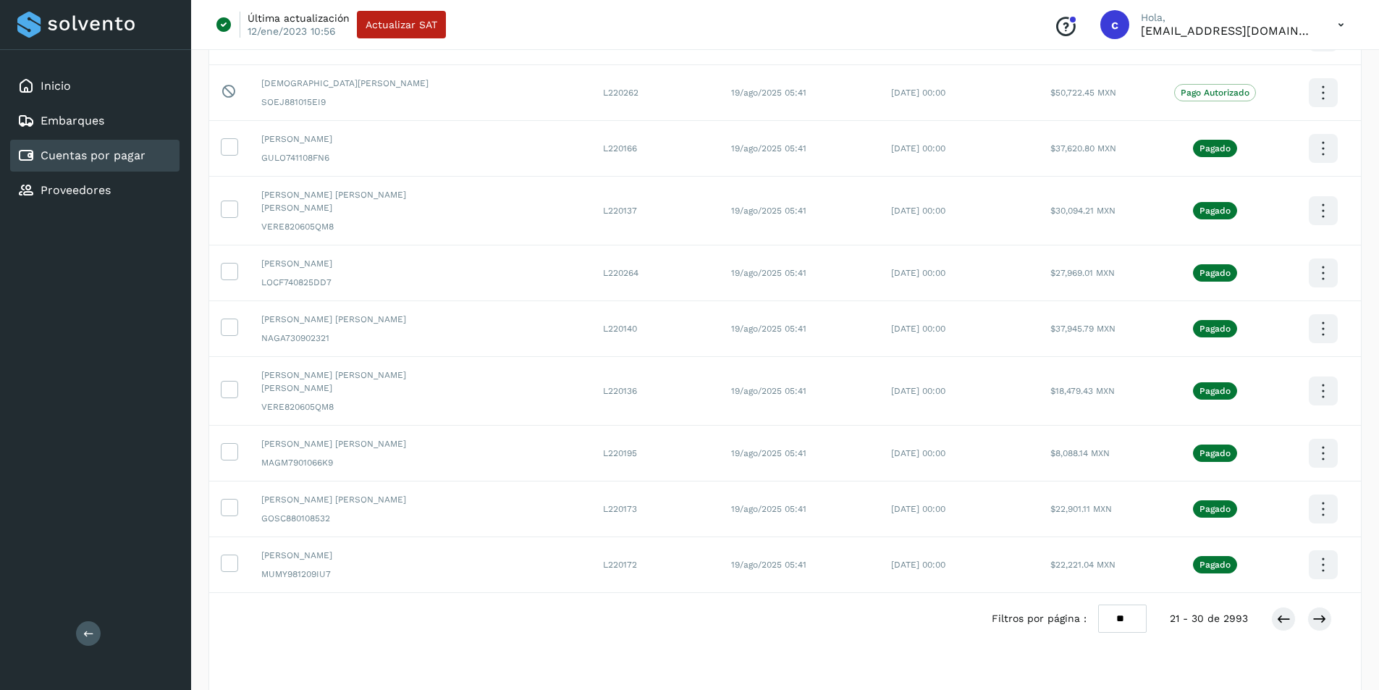
click at [1333, 604] on div "Filtros por página : ** ** ** 21 - 30 de 2993" at bounding box center [1173, 618] width 363 height 28
click at [1318, 612] on icon at bounding box center [1319, 619] width 14 height 14
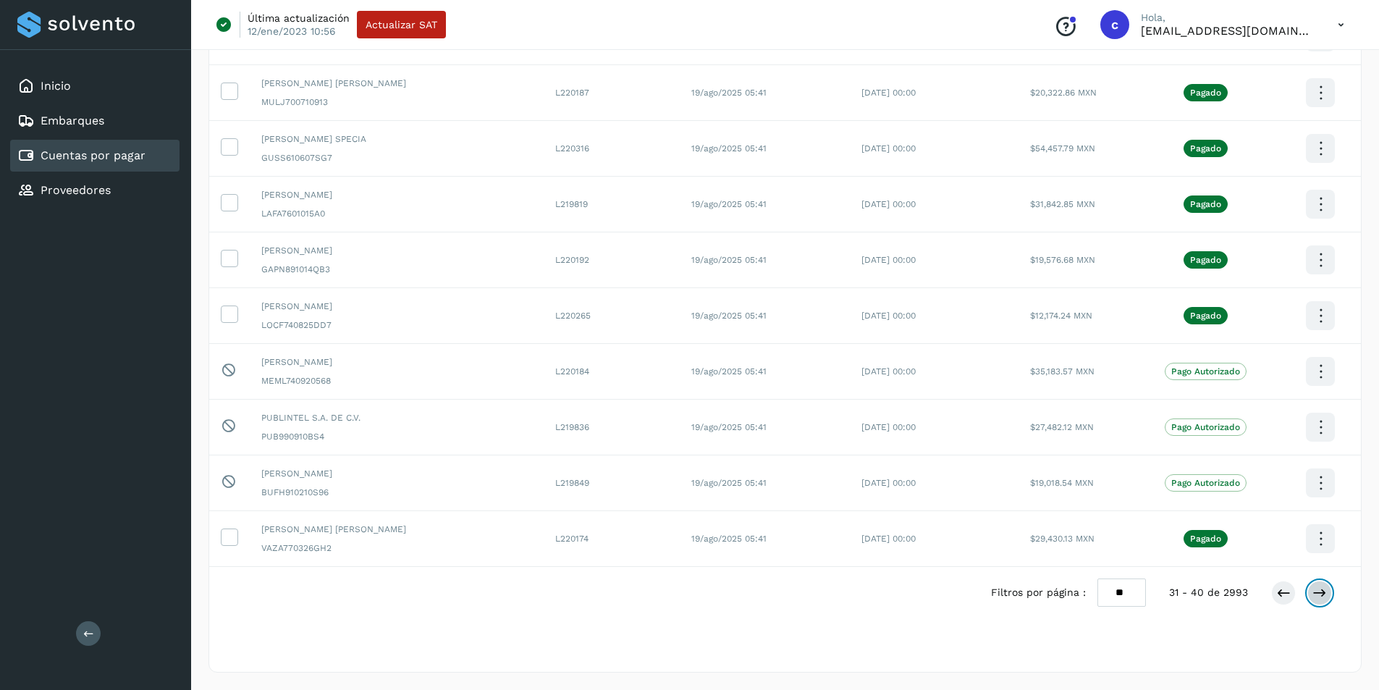
click at [1322, 586] on icon at bounding box center [1319, 593] width 14 height 14
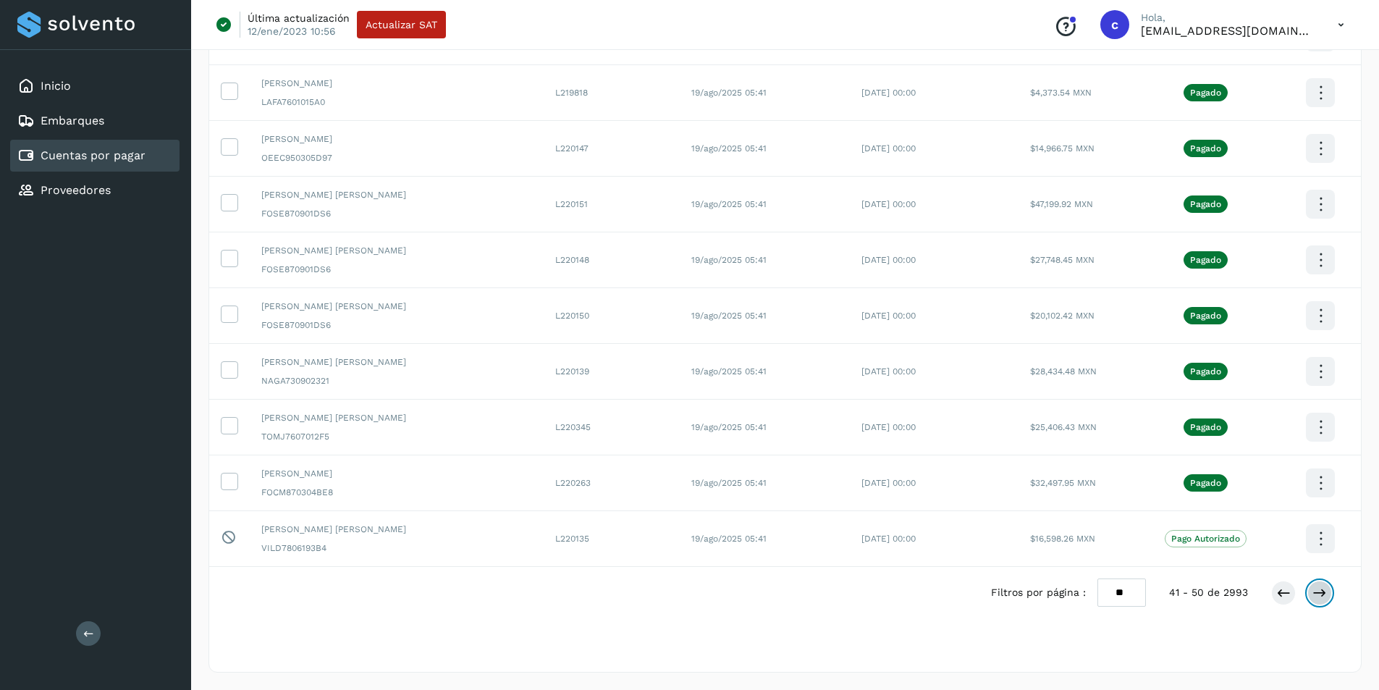
click at [1328, 594] on button at bounding box center [1319, 593] width 25 height 25
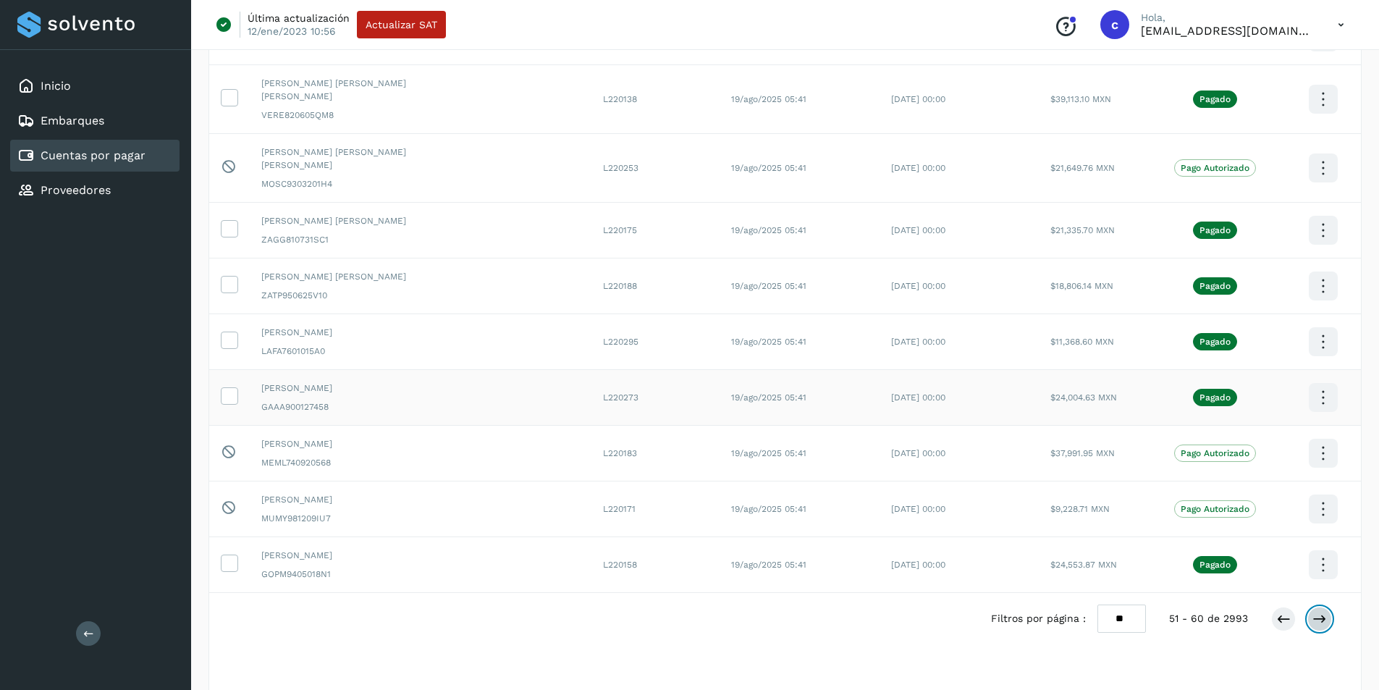
scroll to position [0, 0]
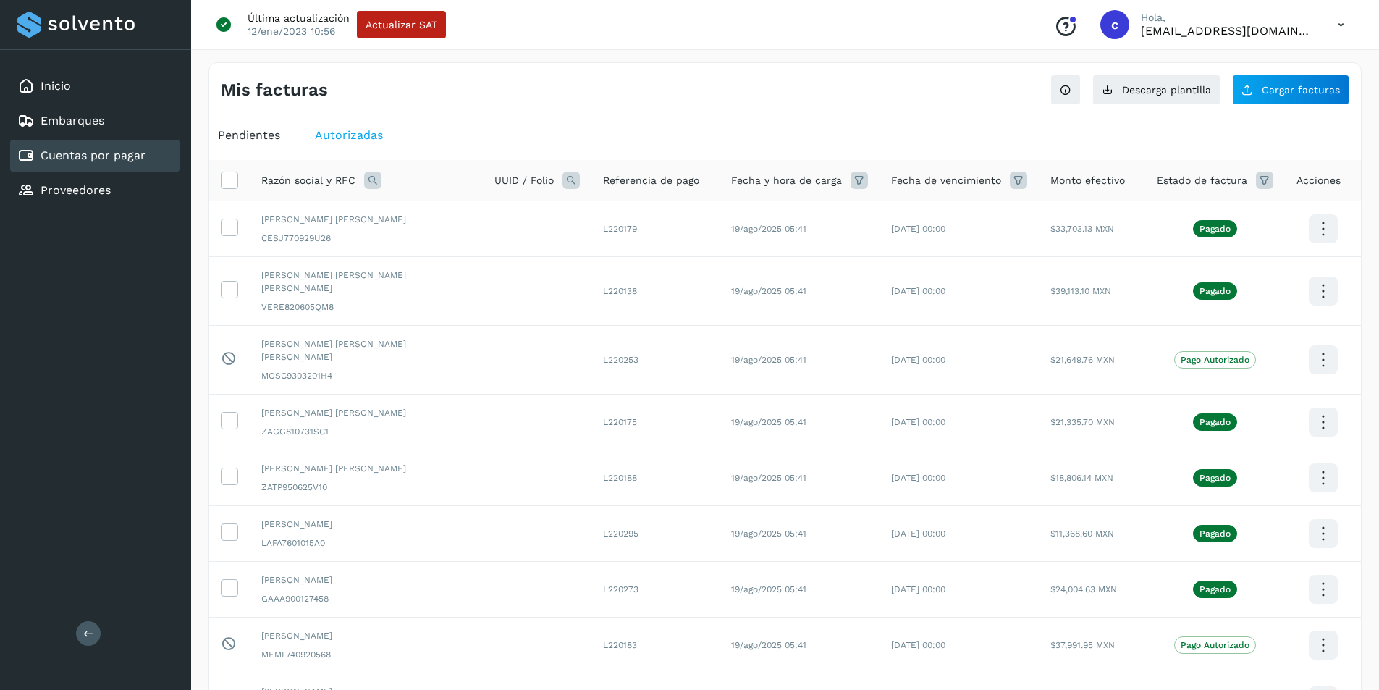
click at [366, 177] on icon at bounding box center [372, 180] width 17 height 17
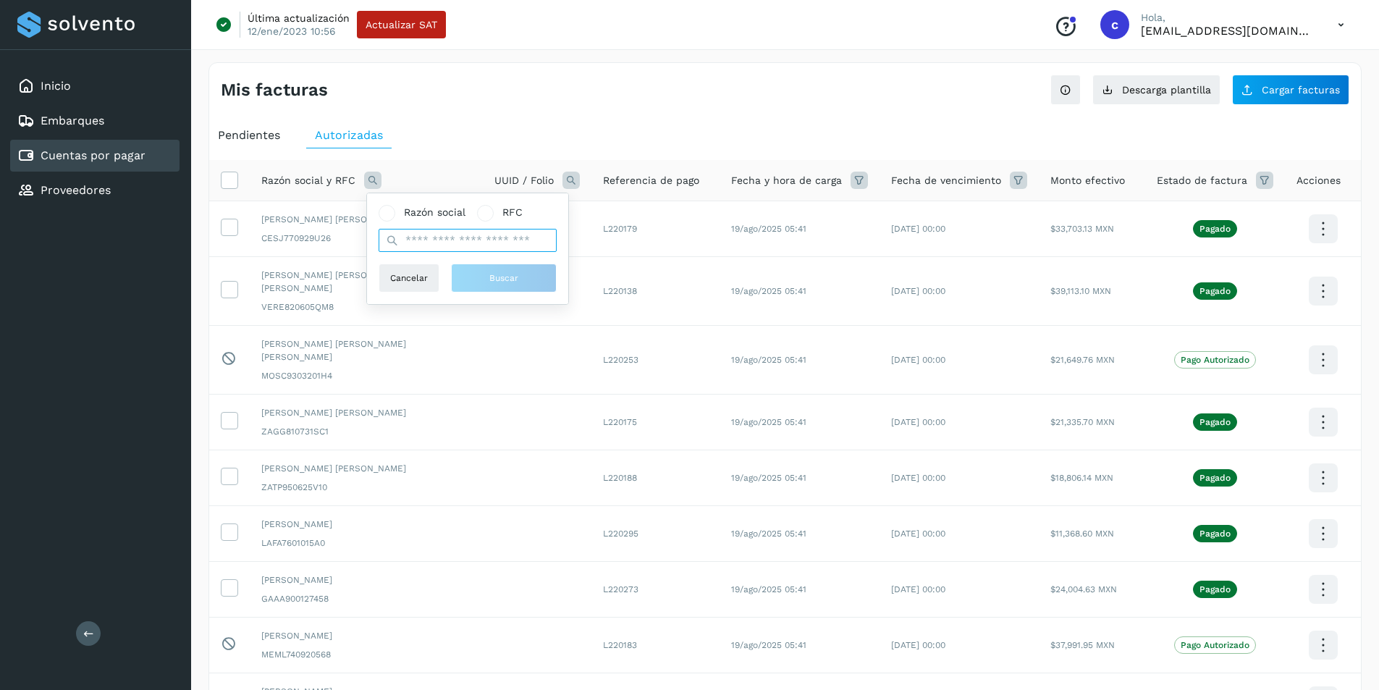
click at [442, 244] on input "text" at bounding box center [468, 240] width 178 height 23
click at [387, 213] on span at bounding box center [387, 213] width 8 height 8
click at [422, 229] on input "text" at bounding box center [468, 240] width 178 height 23
type input "********"
click at [474, 295] on div "Razón social RFC ******** Cancelar Buscar" at bounding box center [467, 248] width 201 height 111
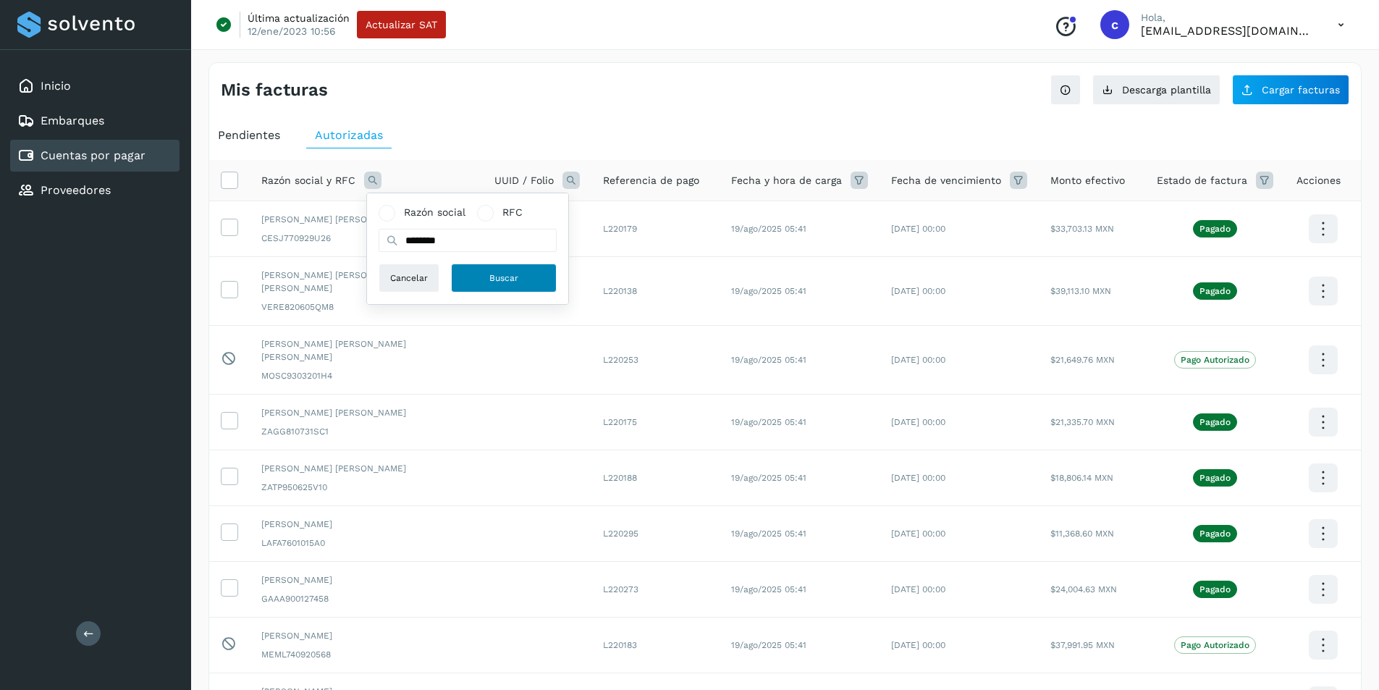
click at [473, 279] on button "Buscar" at bounding box center [504, 277] width 106 height 29
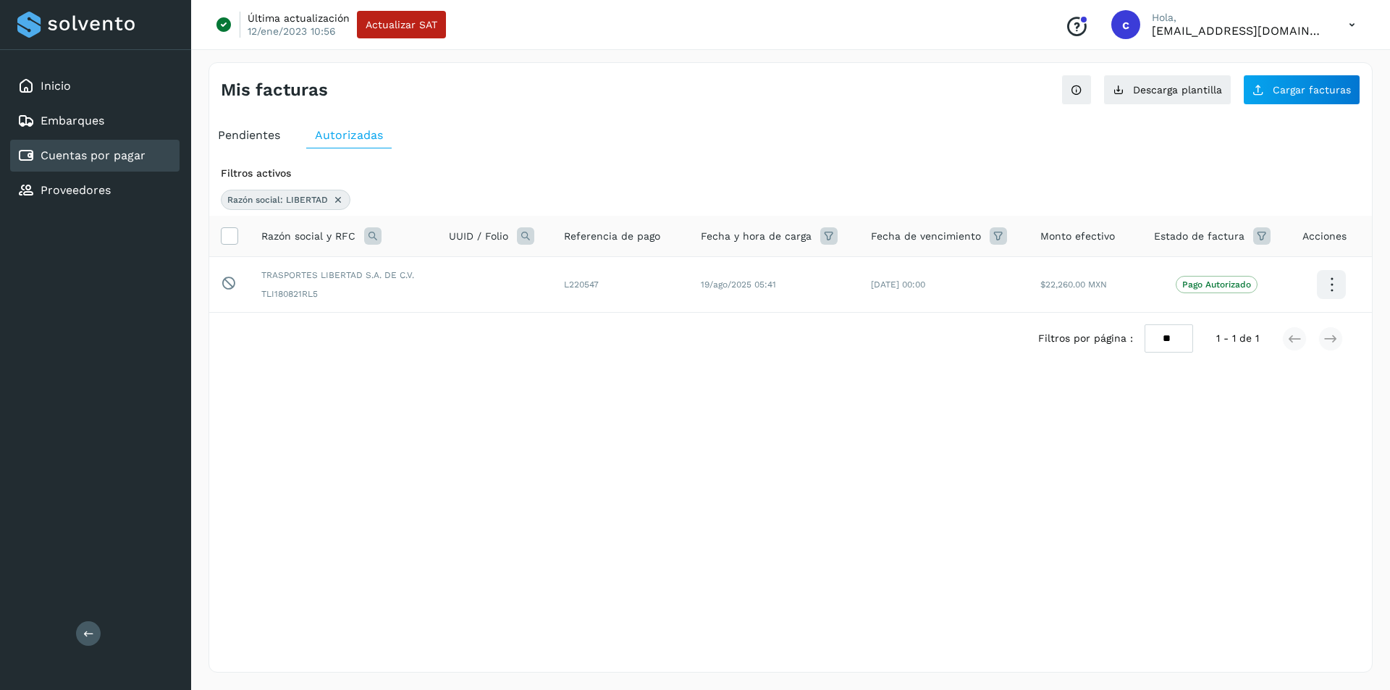
click at [577, 401] on div "Selecciona una fecha" at bounding box center [790, 400] width 1163 height 24
click at [1044, 282] on span "$22,260.00 MXN" at bounding box center [1073, 284] width 67 height 10
click at [111, 69] on div "Inicio Embarques Cuentas por pagar Proveedores" at bounding box center [95, 138] width 191 height 177
click at [112, 74] on div "Inicio" at bounding box center [94, 86] width 169 height 32
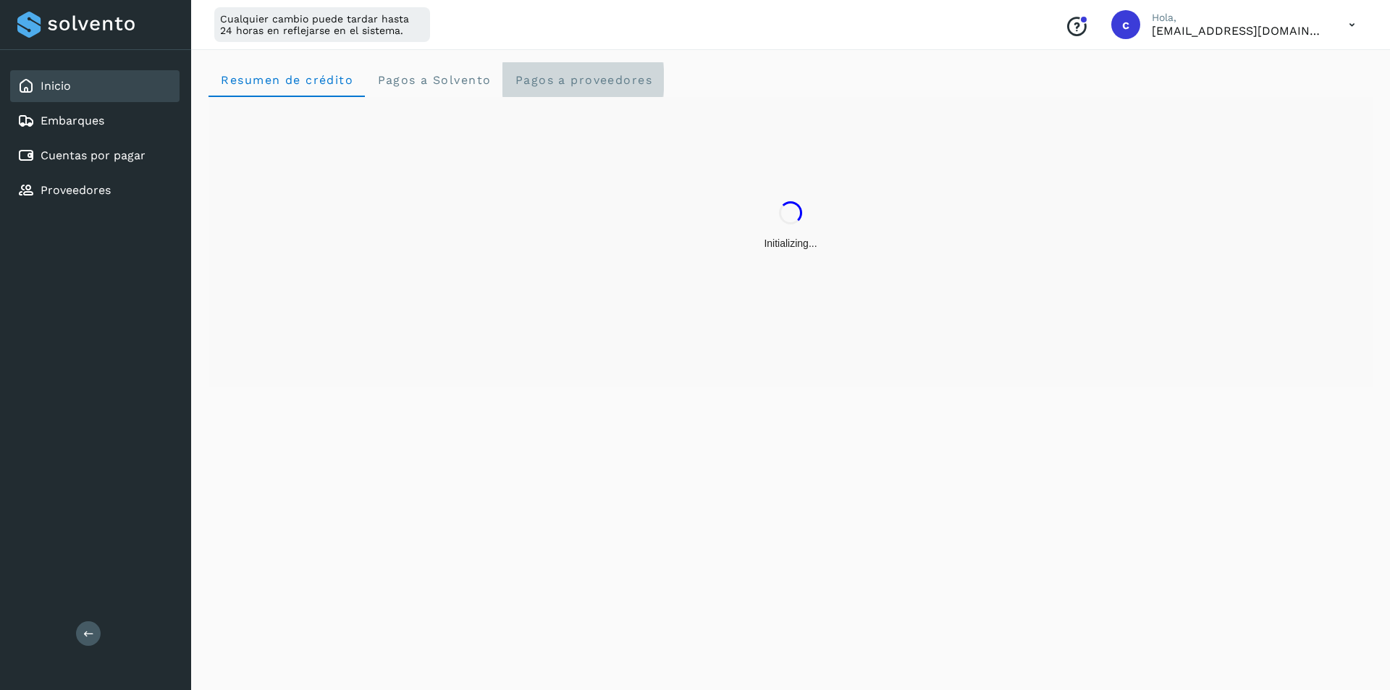
click at [589, 77] on span "Pagos a proveedores" at bounding box center [583, 80] width 138 height 14
